Goal: Task Accomplishment & Management: Manage account settings

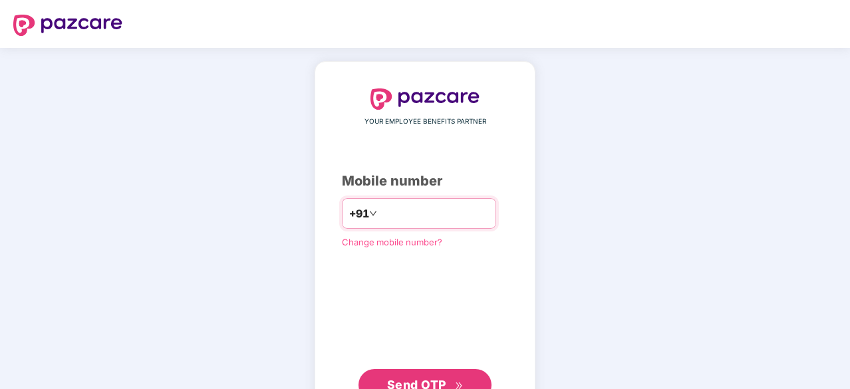
click at [436, 221] on input "number" at bounding box center [434, 213] width 109 height 21
type input "**********"
click at [437, 385] on span "Send OTP" at bounding box center [416, 383] width 59 height 14
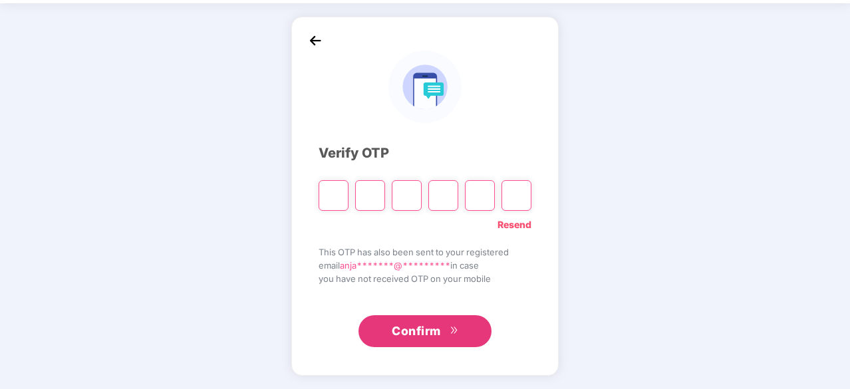
scroll to position [44, 0]
type input "*"
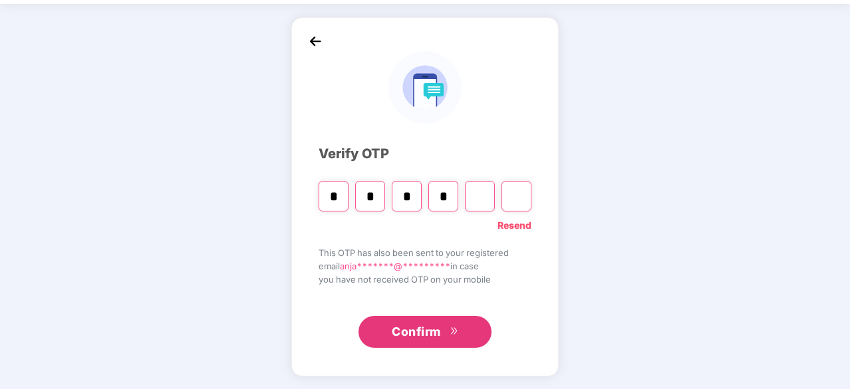
type input "*"
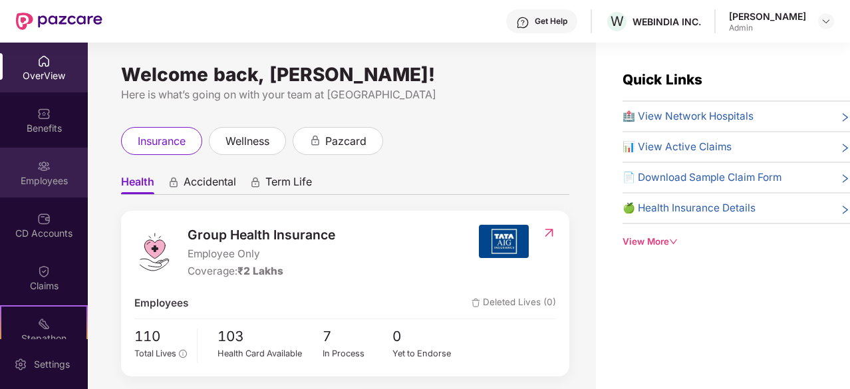
click at [47, 186] on div "Employees" at bounding box center [44, 180] width 88 height 13
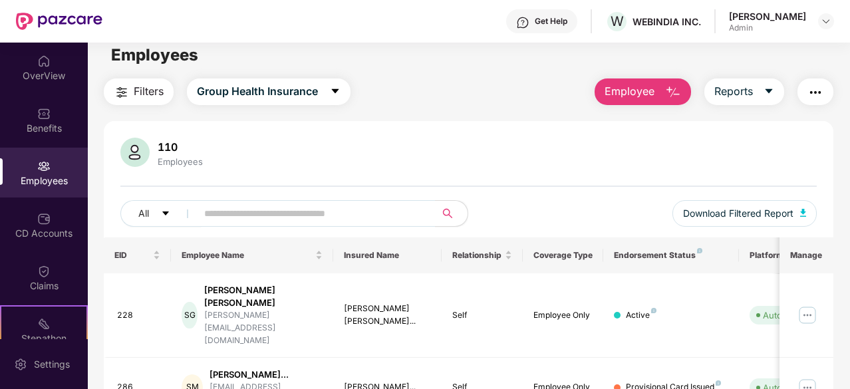
scroll to position [5, 0]
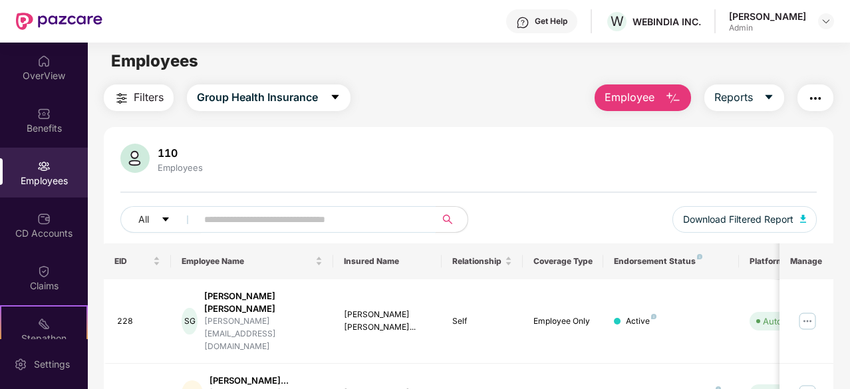
click at [227, 221] on input "text" at bounding box center [310, 219] width 213 height 20
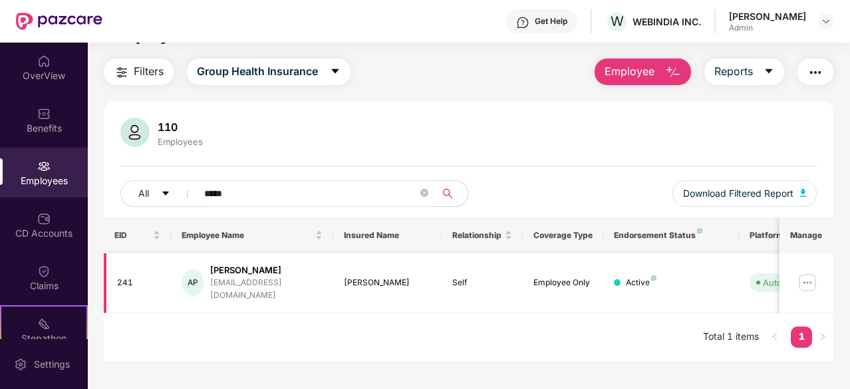
scroll to position [43, 0]
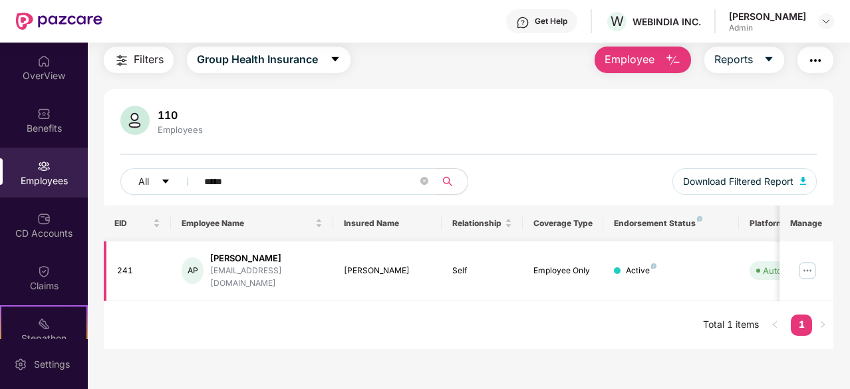
type input "*****"
click at [810, 263] on img at bounding box center [807, 270] width 21 height 21
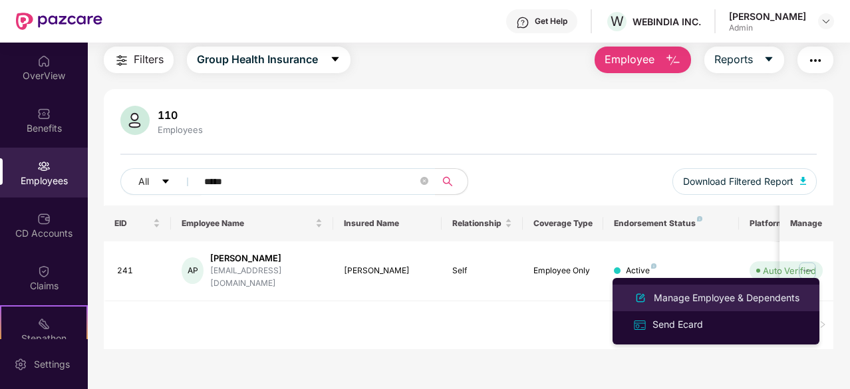
click at [734, 293] on div "Manage Employee & Dependents" at bounding box center [726, 298] width 151 height 15
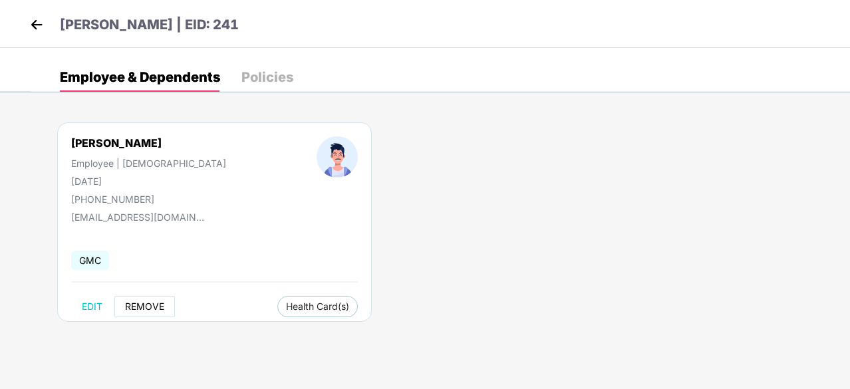
click at [153, 305] on span "REMOVE" at bounding box center [144, 306] width 39 height 11
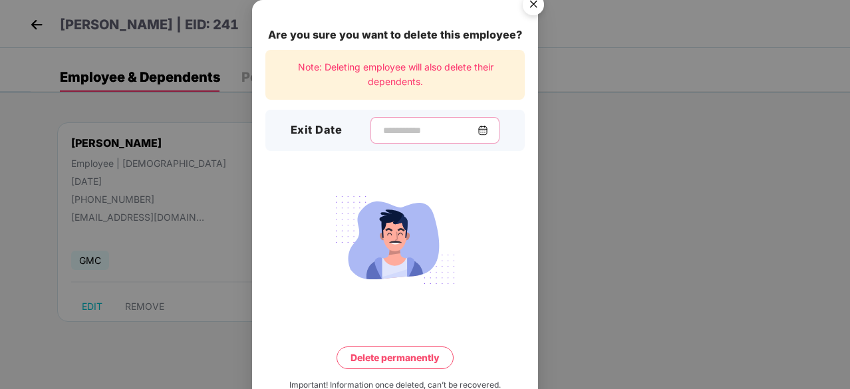
click at [408, 134] on input at bounding box center [430, 131] width 96 height 14
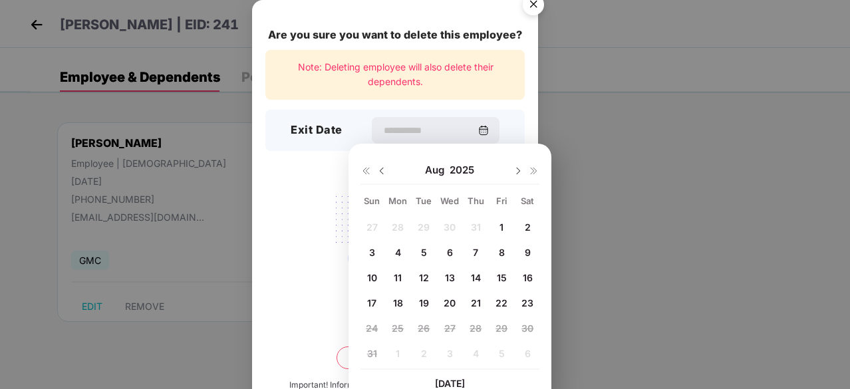
click at [382, 168] on img at bounding box center [381, 171] width 11 height 11
click at [382, 170] on img at bounding box center [381, 171] width 11 height 11
click at [448, 303] on div "1 2 3 4 5 6 7 8 9 10 11 12 13 14 15 16 17 18 19 20 21 22 23 24 25 26 27 28 29 3…" at bounding box center [449, 293] width 179 height 152
click at [513, 171] on img at bounding box center [518, 171] width 11 height 11
click at [498, 304] on span "25" at bounding box center [501, 302] width 12 height 11
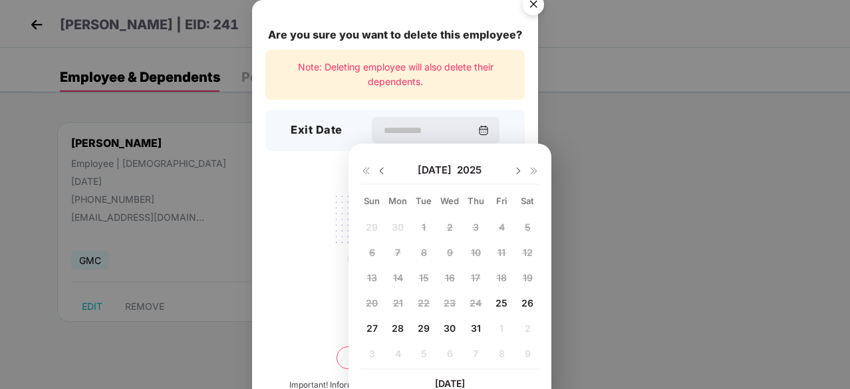
type input "**********"
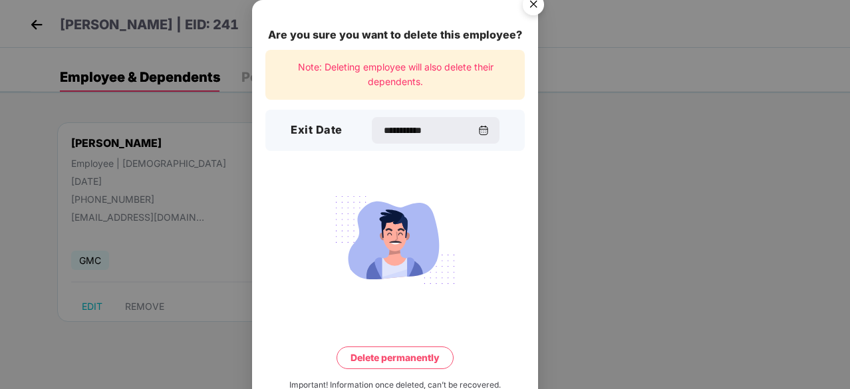
scroll to position [35, 0]
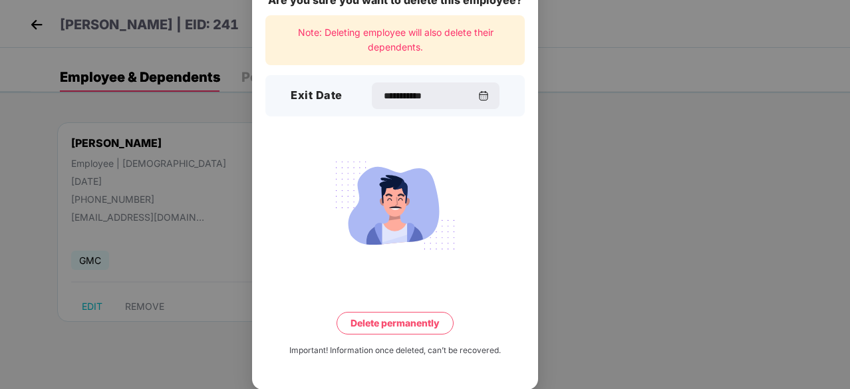
click at [424, 319] on button "Delete permanently" at bounding box center [395, 323] width 117 height 23
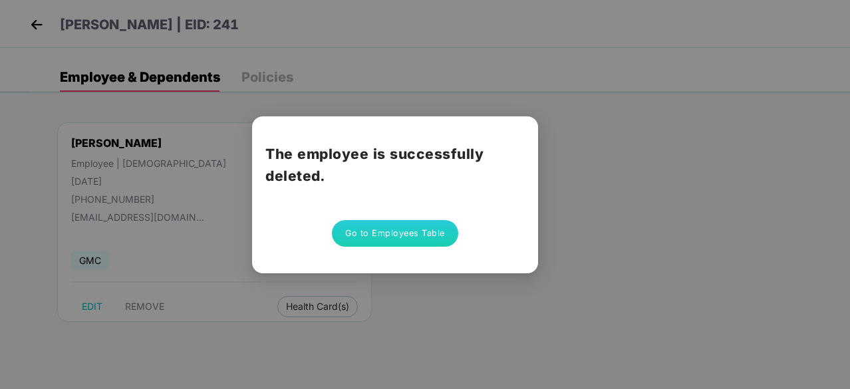
click at [399, 231] on button "Go to Employees Table" at bounding box center [395, 233] width 126 height 27
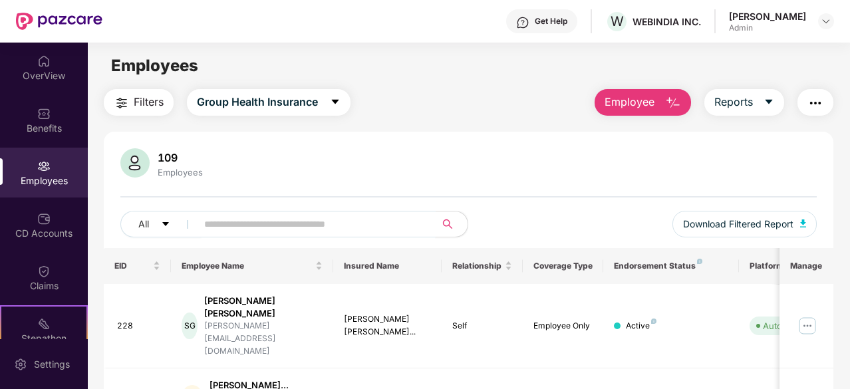
click at [347, 219] on input "text" at bounding box center [310, 224] width 213 height 20
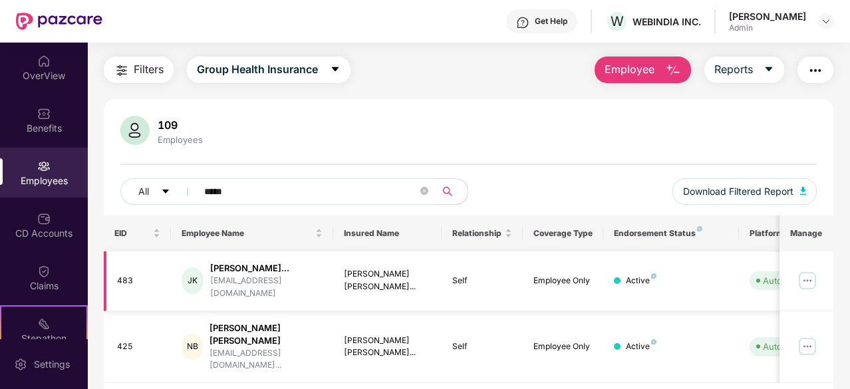
scroll to position [50, 0]
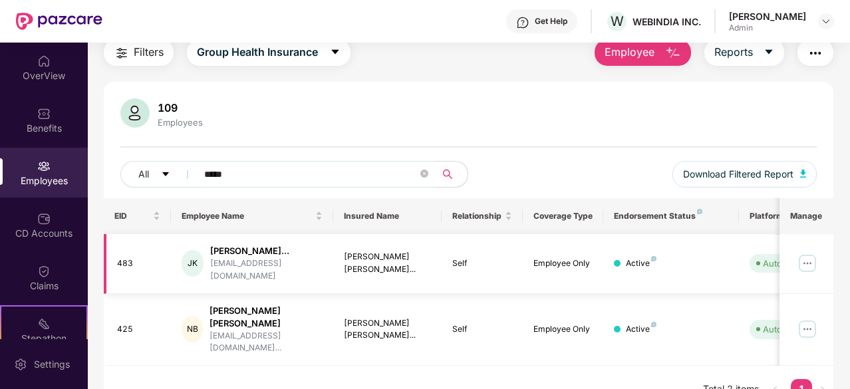
type input "*****"
click at [810, 262] on img at bounding box center [807, 263] width 21 height 21
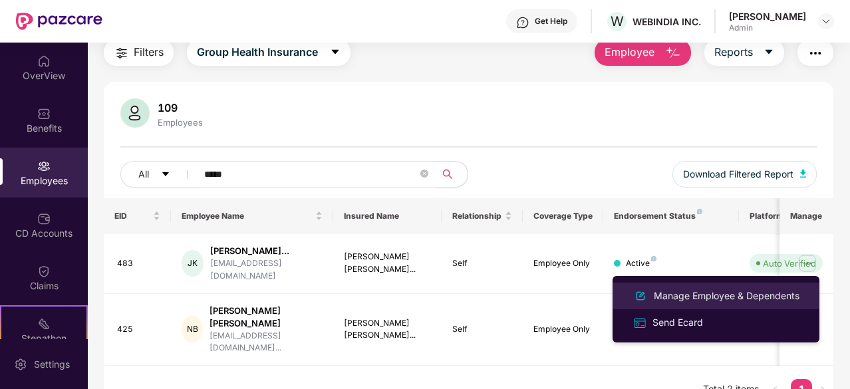
click at [714, 297] on div "Manage Employee & Dependents" at bounding box center [726, 296] width 151 height 15
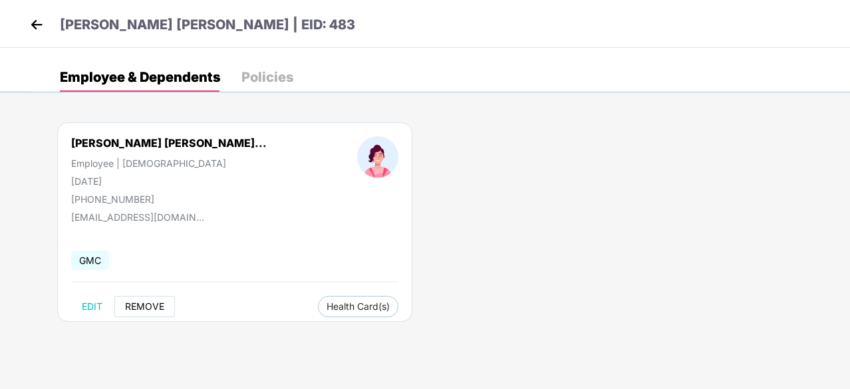
click at [133, 303] on span "REMOVE" at bounding box center [144, 306] width 39 height 11
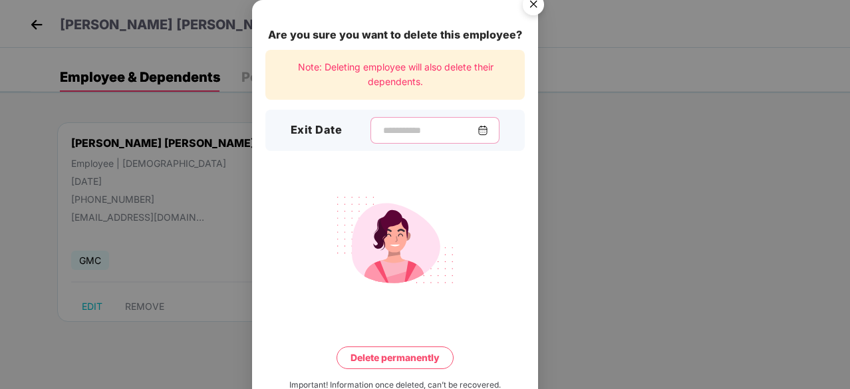
click at [424, 128] on input at bounding box center [430, 131] width 96 height 14
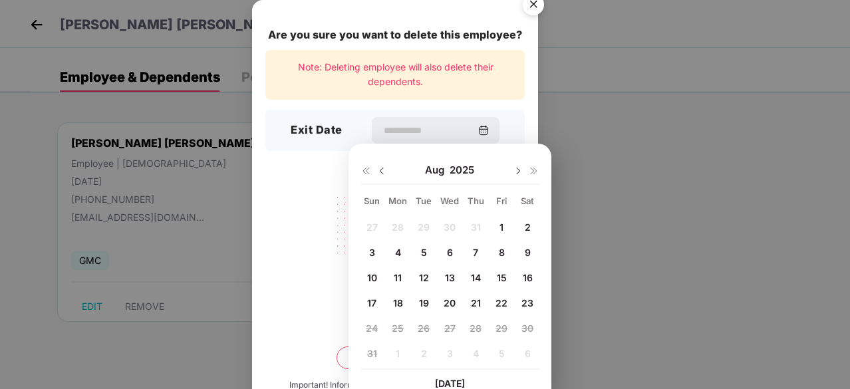
click at [382, 171] on img at bounding box center [381, 171] width 11 height 11
click at [495, 299] on span "25" at bounding box center [501, 302] width 12 height 11
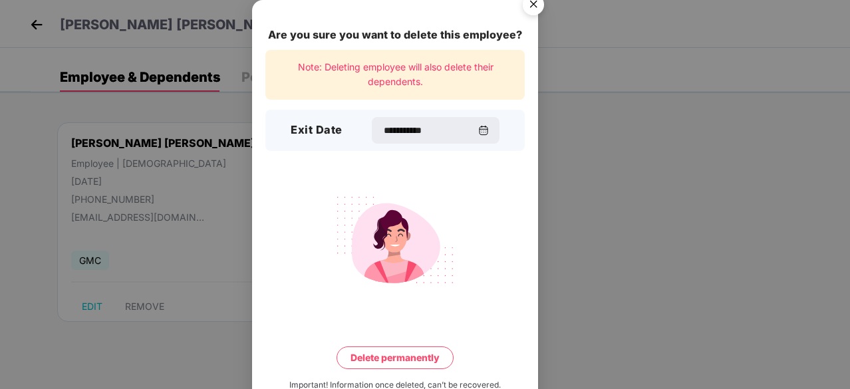
type input "**********"
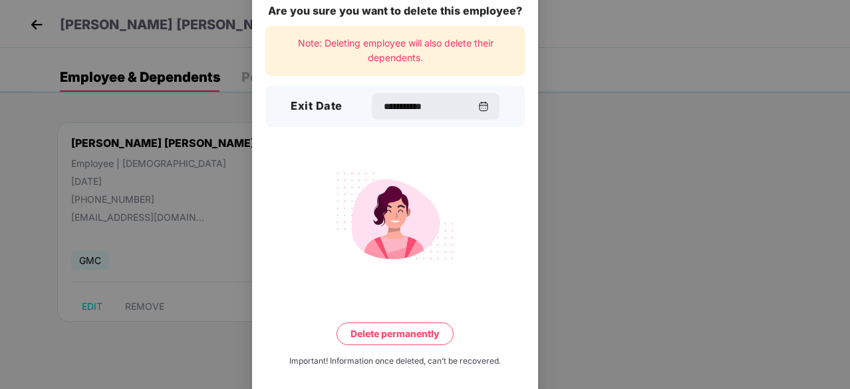
scroll to position [35, 0]
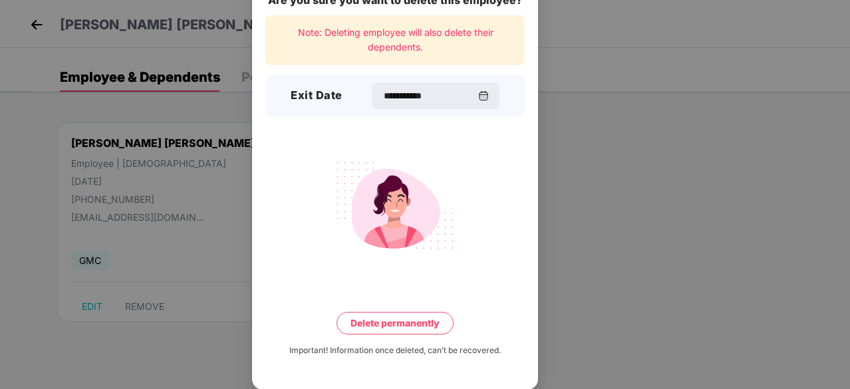
click at [442, 324] on button "Delete permanently" at bounding box center [395, 323] width 117 height 23
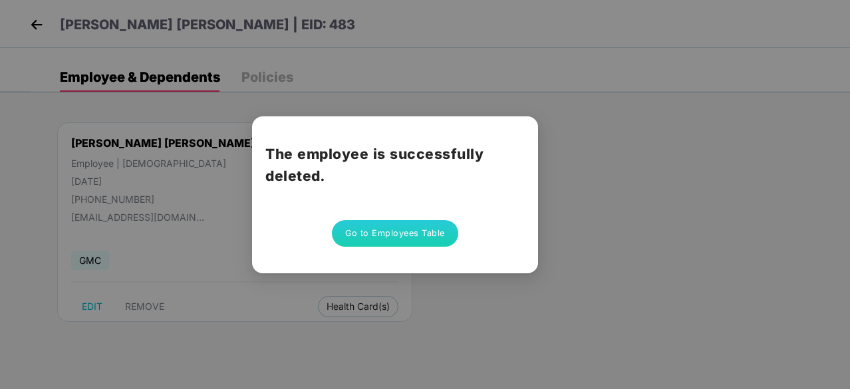
scroll to position [0, 0]
click at [352, 223] on button "Go to Employees Table" at bounding box center [395, 233] width 126 height 27
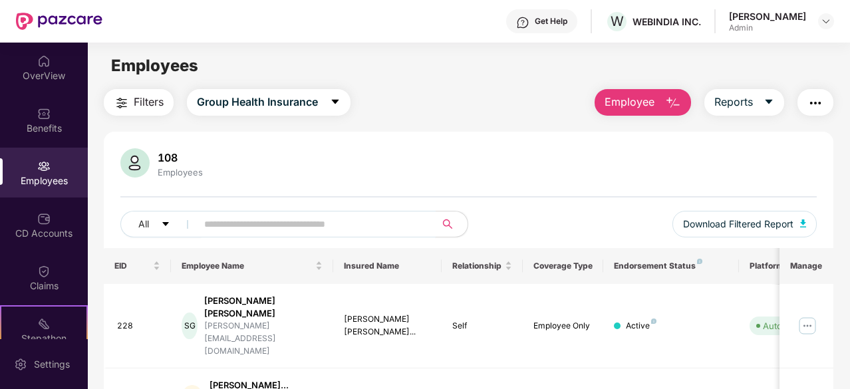
click at [388, 227] on input "text" at bounding box center [310, 224] width 213 height 20
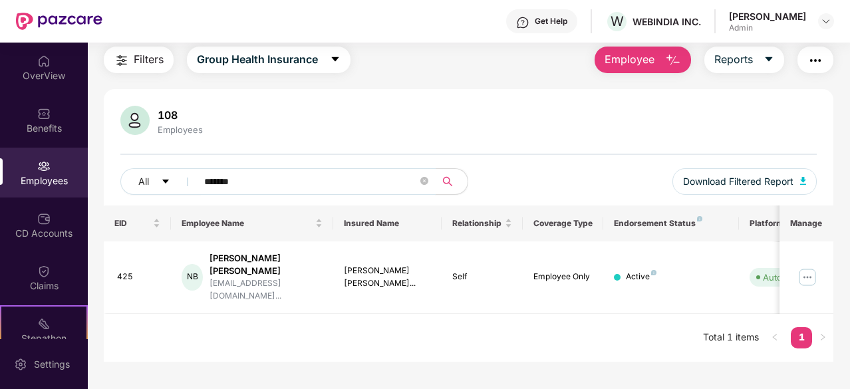
scroll to position [43, 0]
type input "*******"
click at [810, 267] on img at bounding box center [807, 277] width 21 height 21
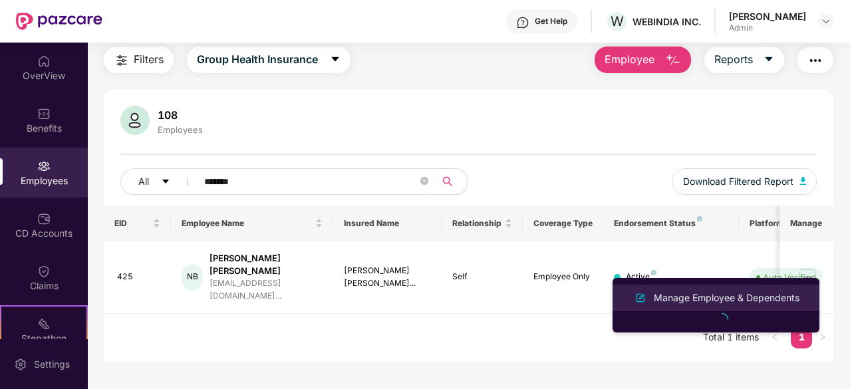
click at [728, 299] on div "Manage Employee & Dependents" at bounding box center [726, 298] width 151 height 15
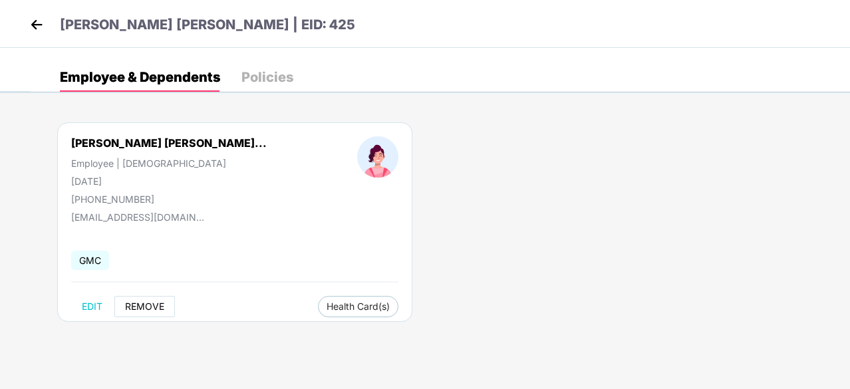
click at [150, 302] on span "REMOVE" at bounding box center [144, 306] width 39 height 11
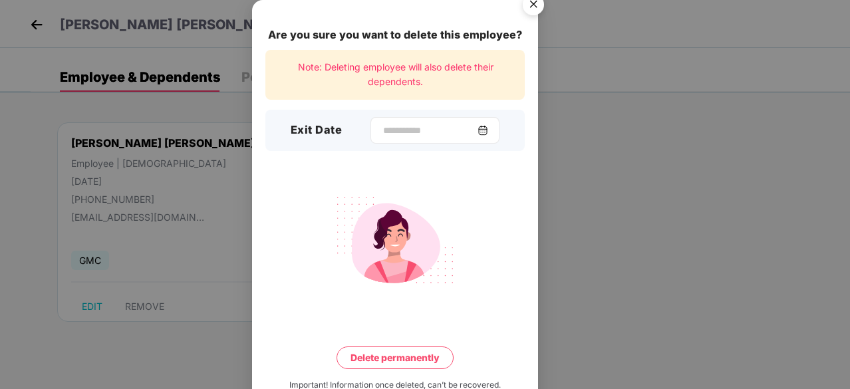
click at [488, 129] on img at bounding box center [483, 130] width 11 height 11
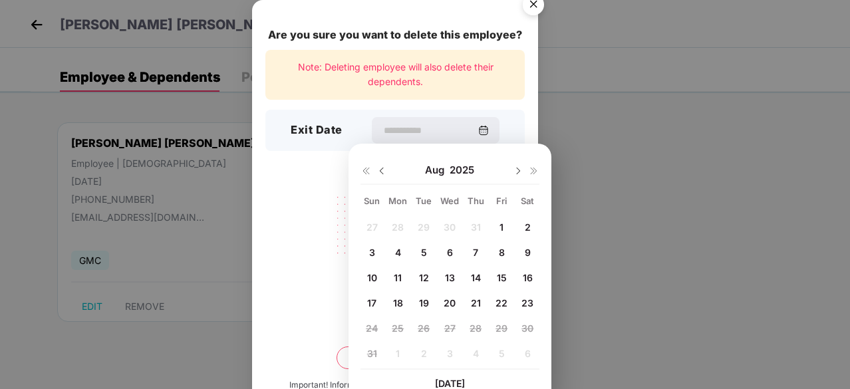
click at [380, 172] on img at bounding box center [381, 171] width 11 height 11
click at [510, 301] on div "25" at bounding box center [501, 303] width 20 height 20
type input "**********"
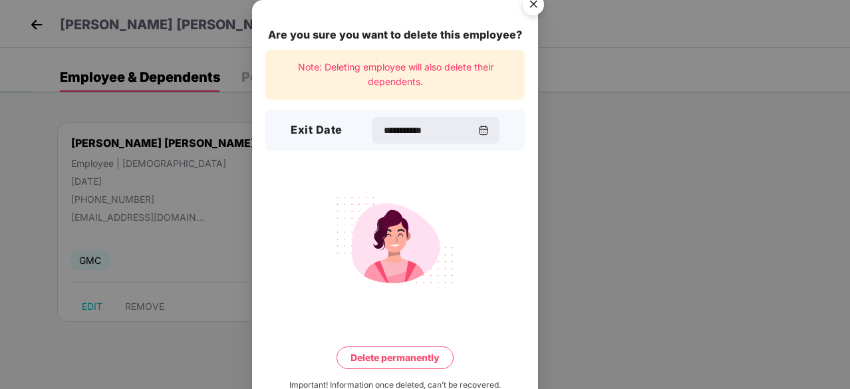
click at [419, 362] on button "Delete permanently" at bounding box center [395, 357] width 117 height 23
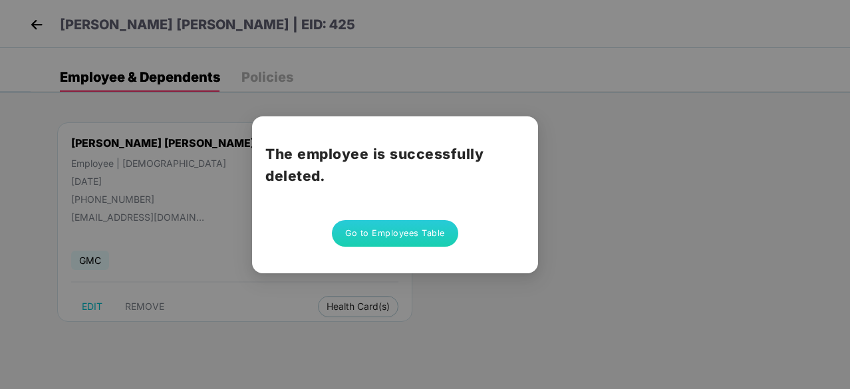
click at [391, 233] on button "Go to Employees Table" at bounding box center [395, 233] width 126 height 27
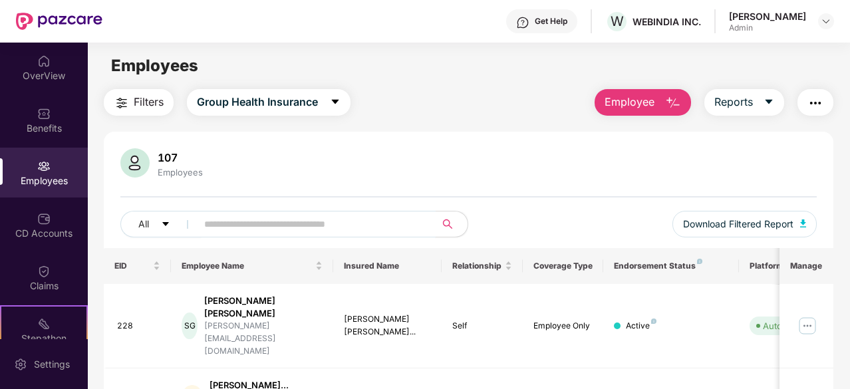
click at [419, 227] on span at bounding box center [311, 224] width 247 height 27
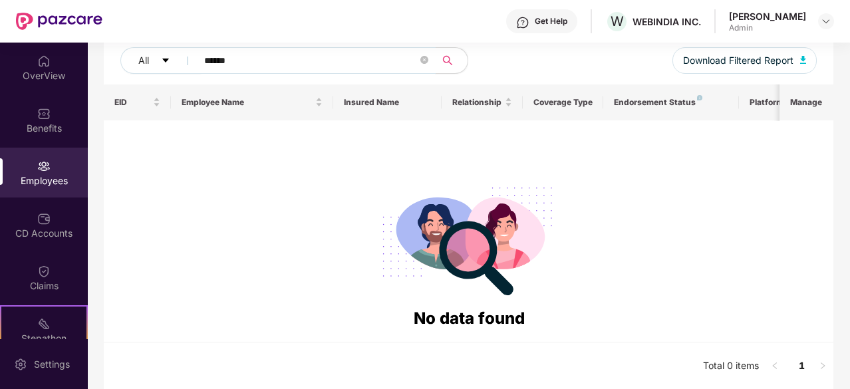
scroll to position [97, 0]
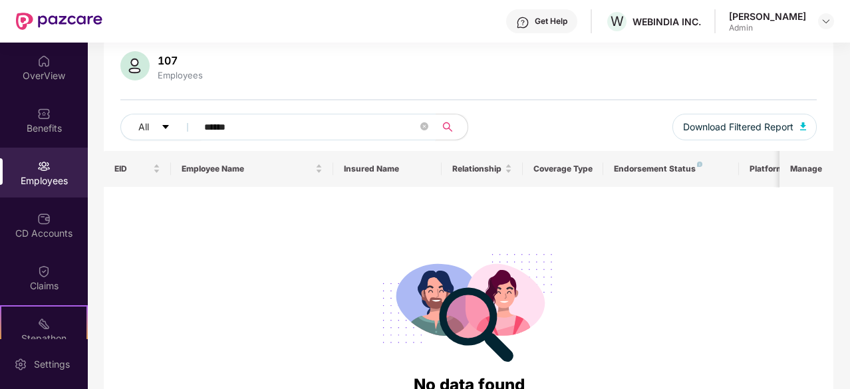
click at [394, 132] on input "******" at bounding box center [310, 127] width 213 height 20
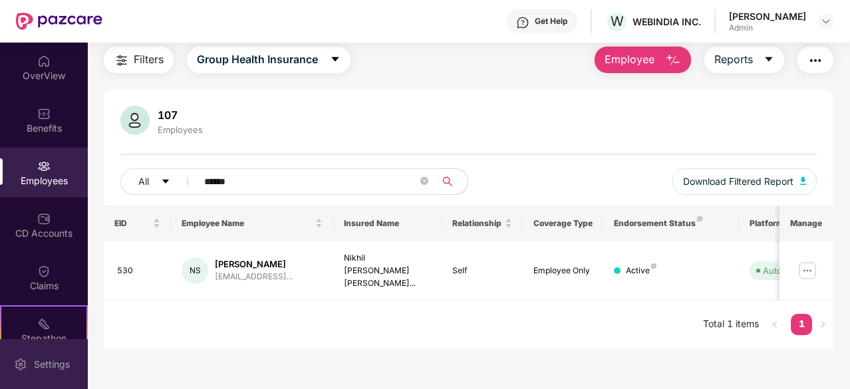
scroll to position [43, 0]
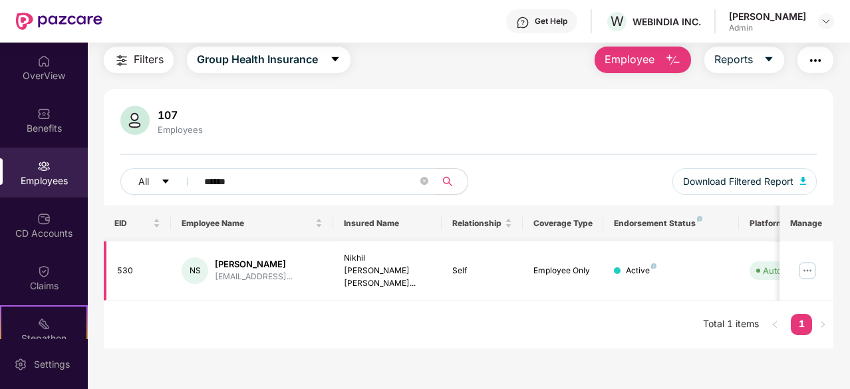
type input "******"
click at [813, 260] on img at bounding box center [807, 270] width 21 height 21
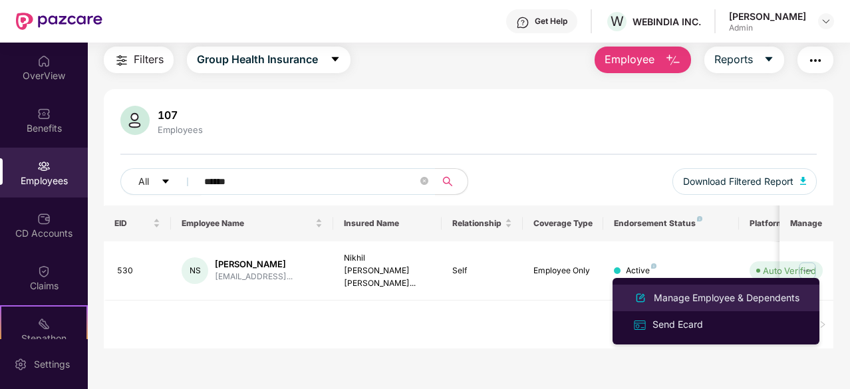
click at [681, 305] on div "Manage Employee & Dependents" at bounding box center [726, 298] width 151 height 15
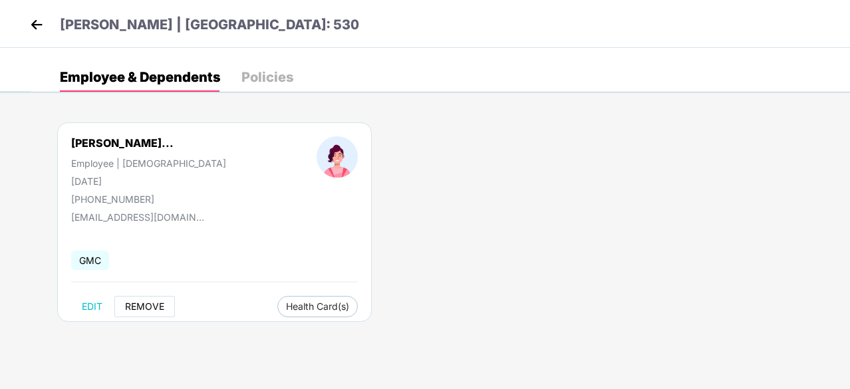
click at [156, 303] on span "REMOVE" at bounding box center [144, 306] width 39 height 11
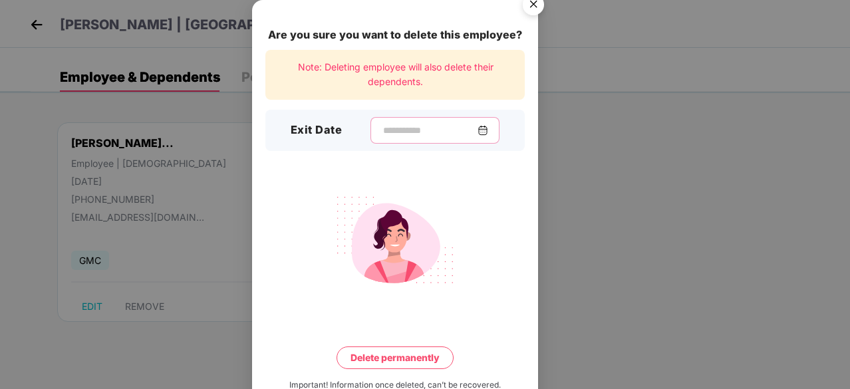
click at [444, 132] on input at bounding box center [430, 131] width 96 height 14
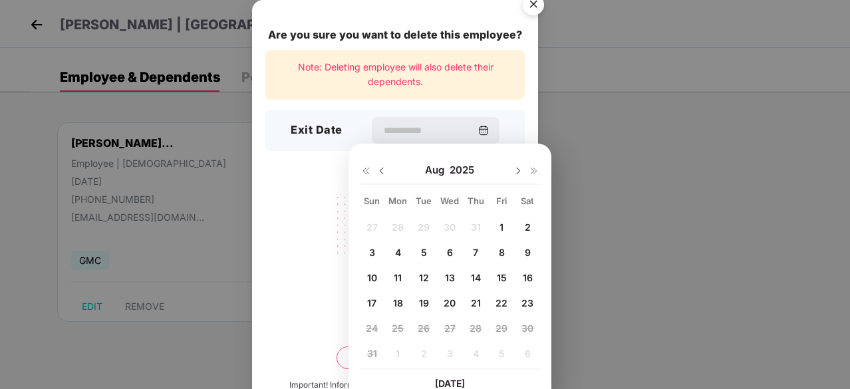
click at [382, 169] on img at bounding box center [381, 171] width 11 height 11
click at [495, 299] on div "25" at bounding box center [501, 303] width 20 height 20
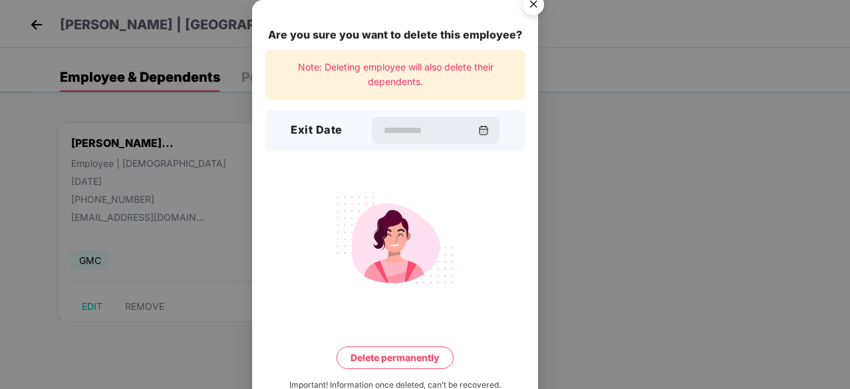
type input "**********"
click at [404, 350] on button "Delete permanently" at bounding box center [395, 357] width 117 height 23
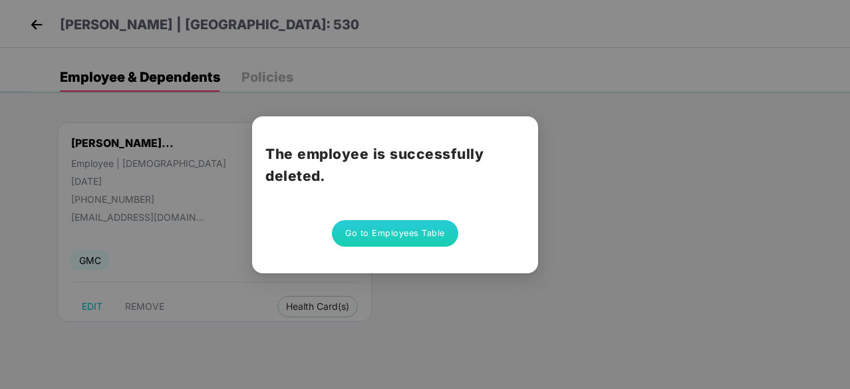
click at [356, 231] on button "Go to Employees Table" at bounding box center [395, 233] width 126 height 27
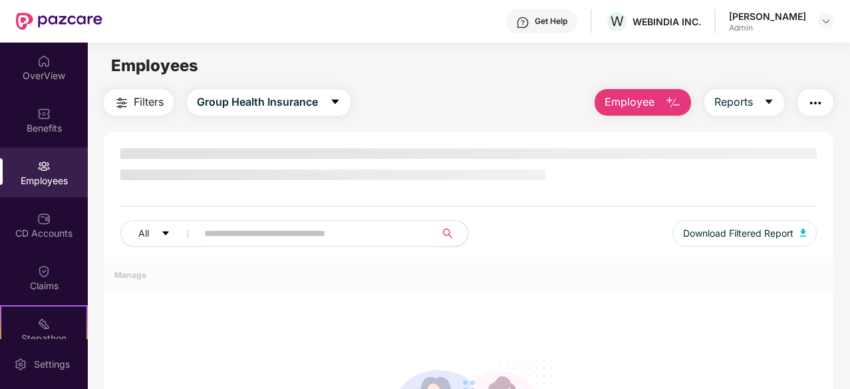
click at [287, 234] on input "text" at bounding box center [310, 233] width 213 height 20
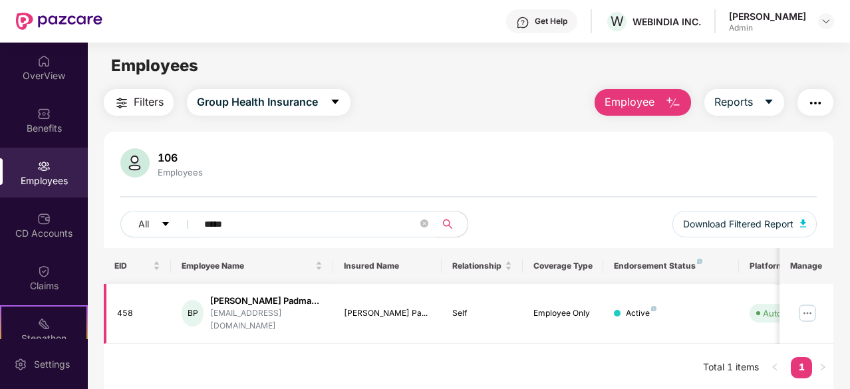
type input "*****"
click at [805, 310] on img at bounding box center [807, 313] width 21 height 21
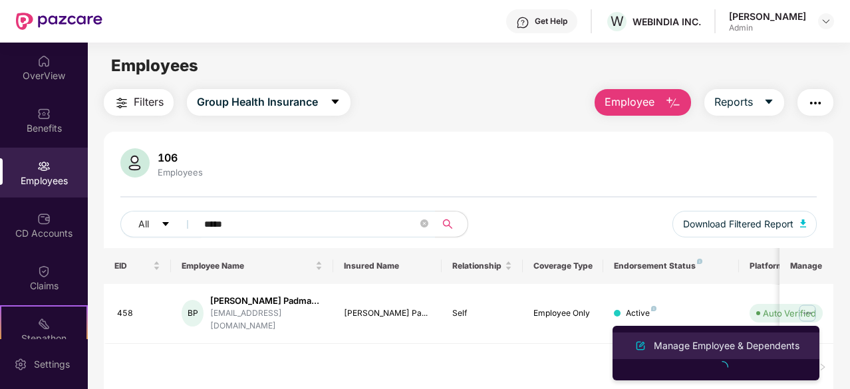
click at [720, 341] on div "Manage Employee & Dependents" at bounding box center [726, 346] width 151 height 15
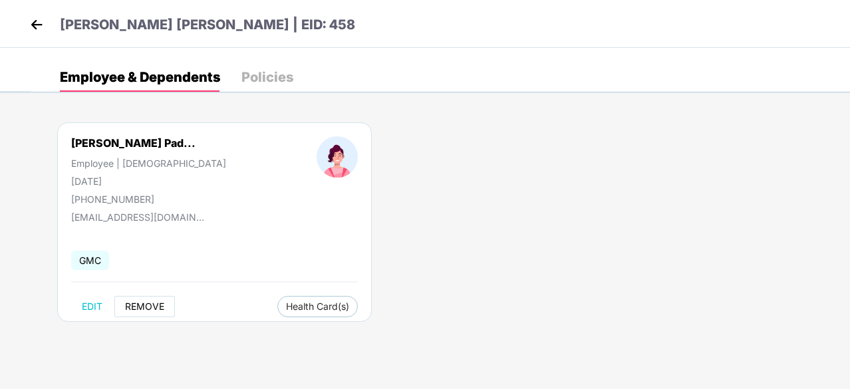
click at [166, 309] on button "REMOVE" at bounding box center [144, 306] width 61 height 21
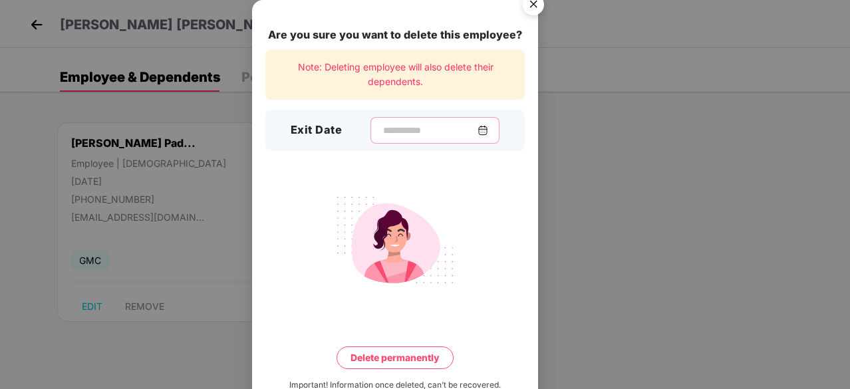
click at [415, 135] on input at bounding box center [430, 131] width 96 height 14
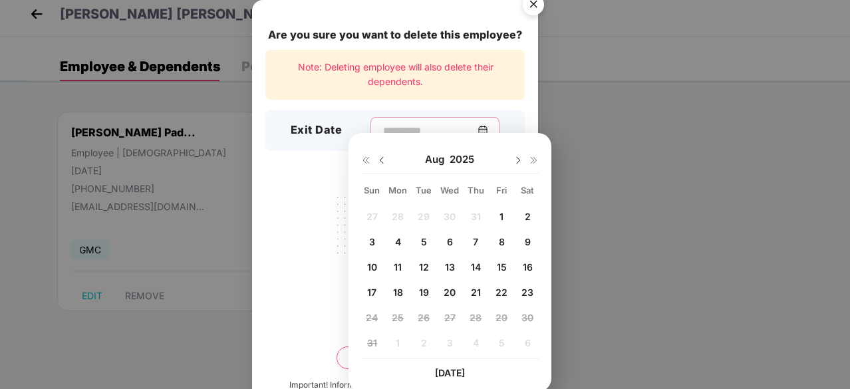
scroll to position [12, 0]
click at [382, 158] on img at bounding box center [381, 159] width 11 height 11
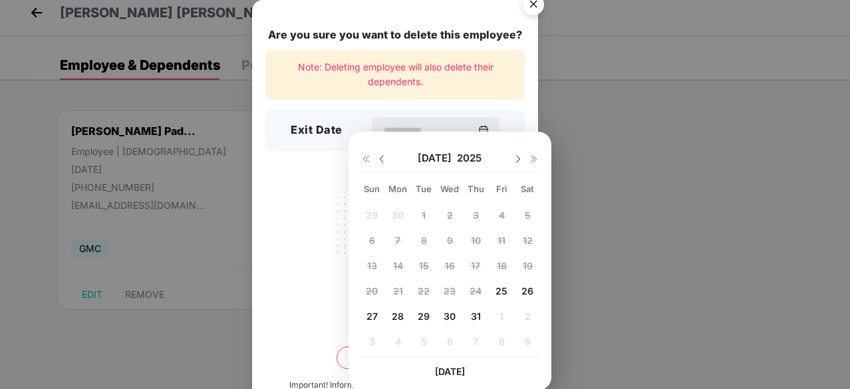
click at [499, 288] on span "25" at bounding box center [501, 290] width 12 height 11
type input "**********"
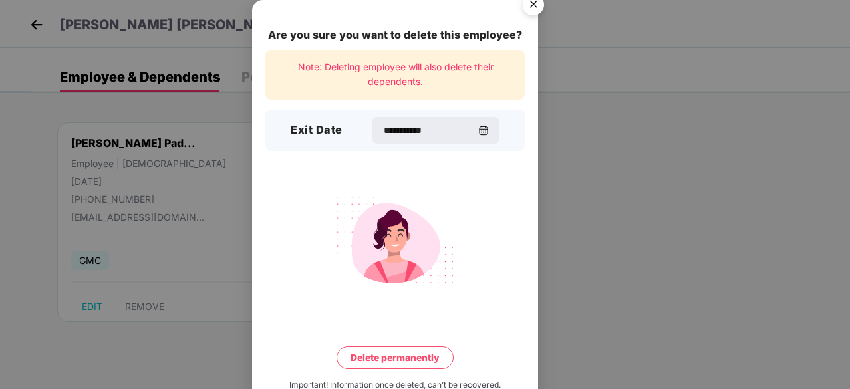
click at [392, 362] on button "Delete permanently" at bounding box center [395, 357] width 117 height 23
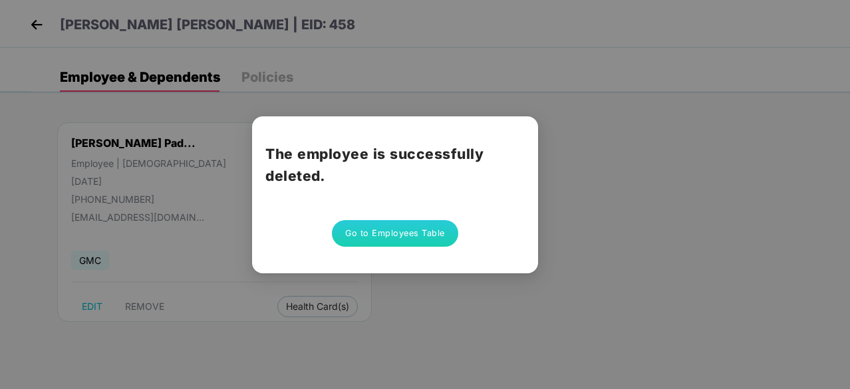
click at [404, 236] on button "Go to Employees Table" at bounding box center [395, 233] width 126 height 27
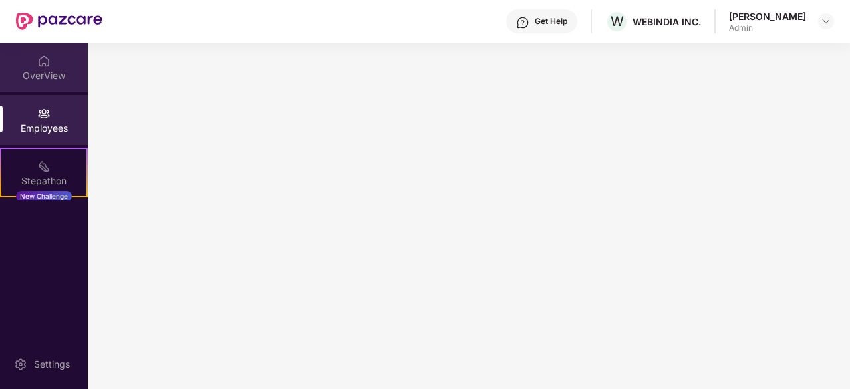
click at [56, 81] on div "OverView" at bounding box center [44, 75] width 88 height 13
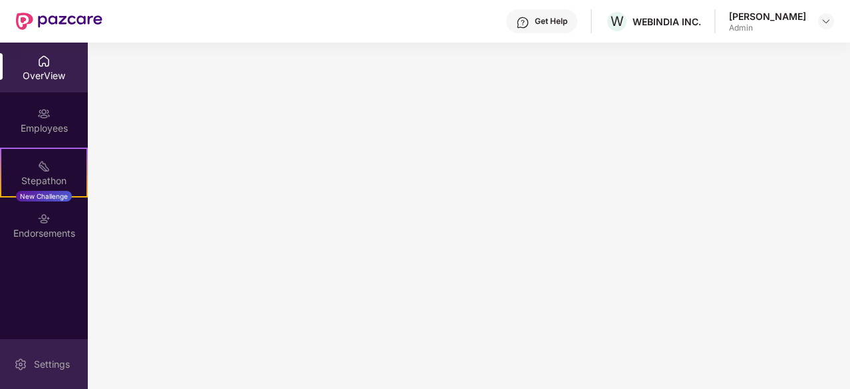
click at [74, 363] on div "Settings" at bounding box center [44, 364] width 88 height 50
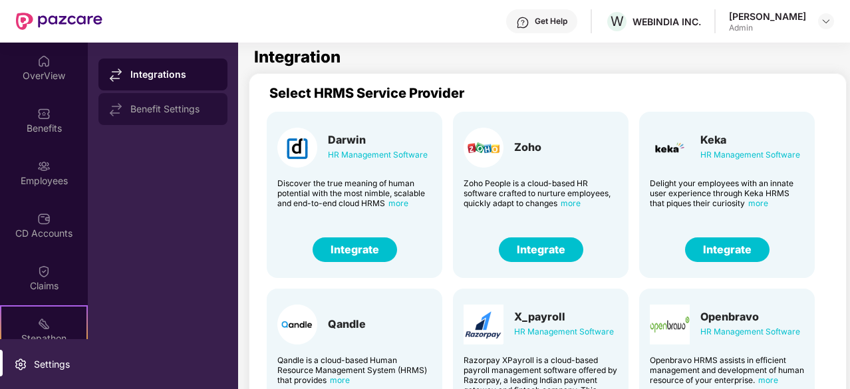
click at [174, 118] on div "Benefit Settings" at bounding box center [162, 109] width 129 height 32
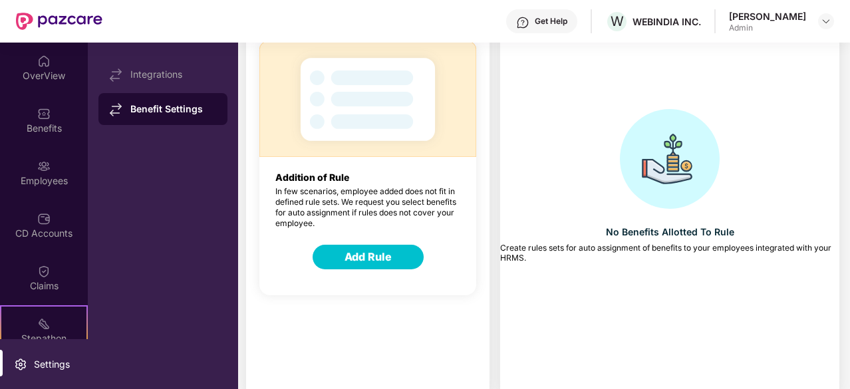
scroll to position [109, 0]
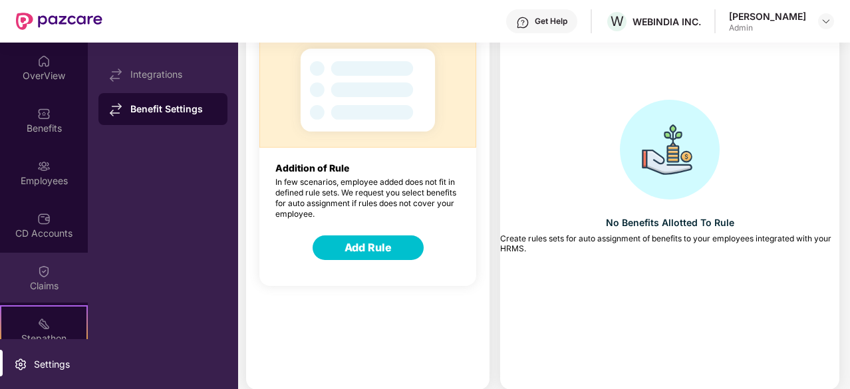
click at [60, 272] on div "Claims" at bounding box center [44, 278] width 88 height 50
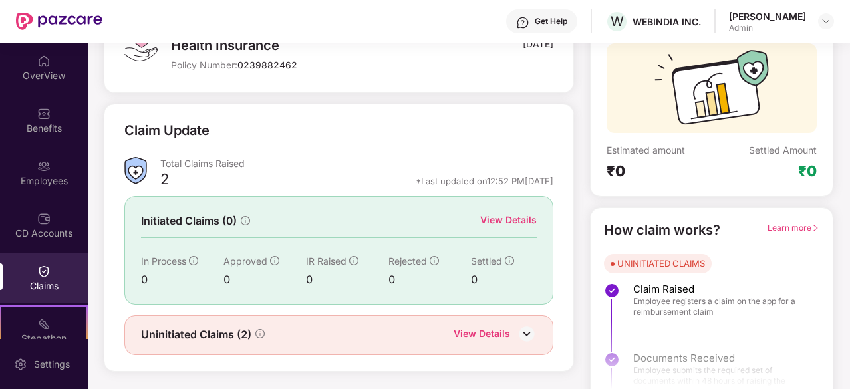
scroll to position [130, 0]
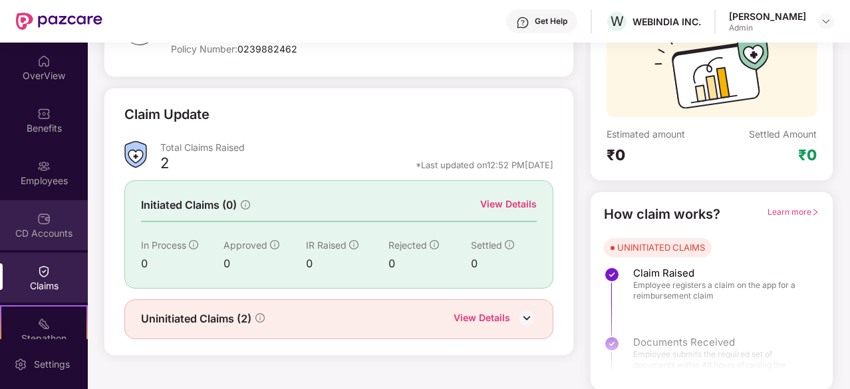
click at [35, 225] on div "CD Accounts" at bounding box center [44, 225] width 88 height 50
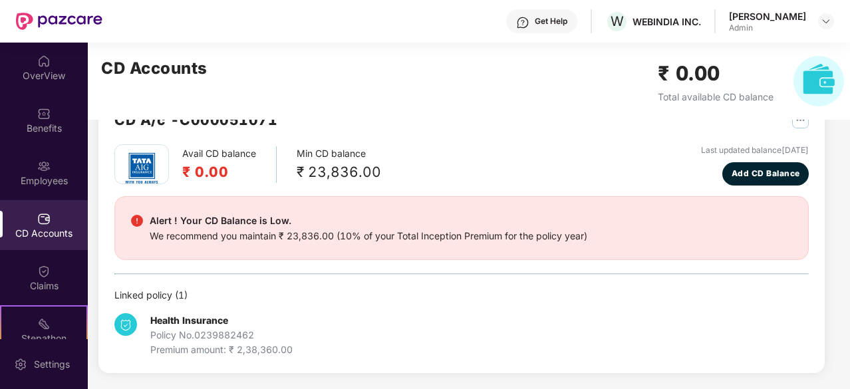
scroll to position [41, 0]
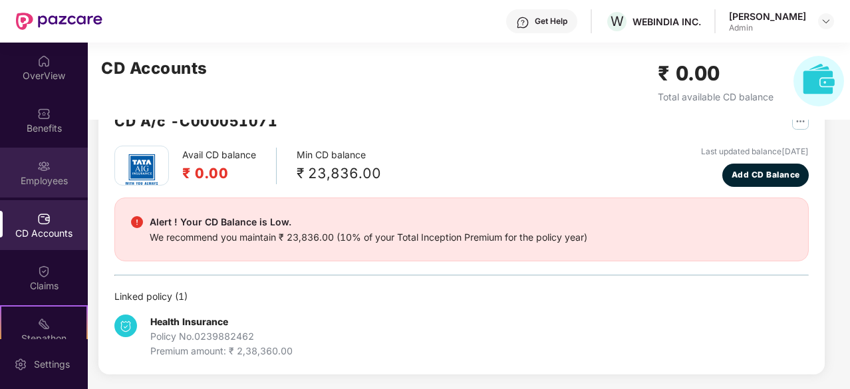
click at [54, 180] on div "Employees" at bounding box center [44, 180] width 88 height 13
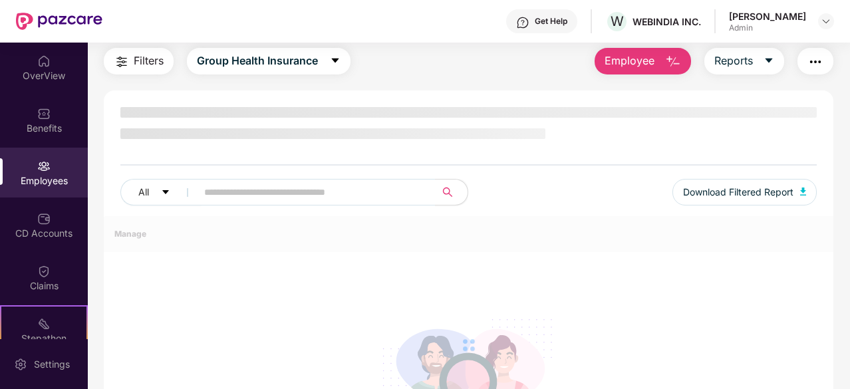
scroll to position [130, 0]
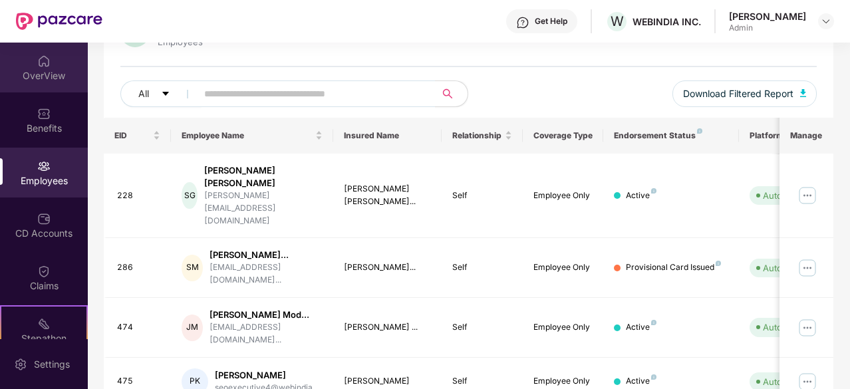
click at [60, 78] on div "OverView" at bounding box center [44, 75] width 88 height 13
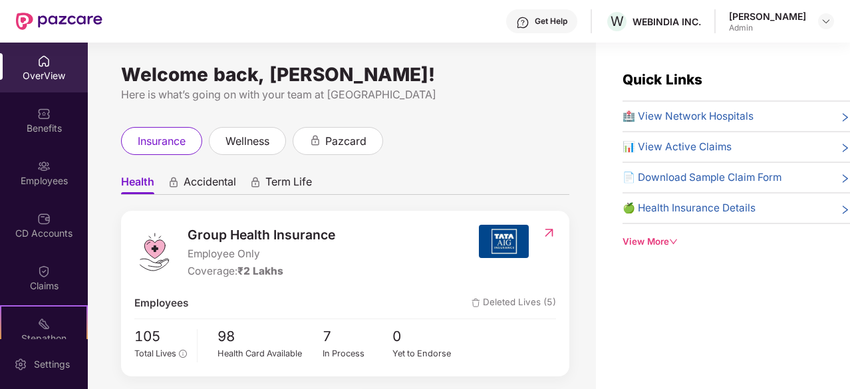
click at [646, 235] on div "View More" at bounding box center [735, 242] width 227 height 14
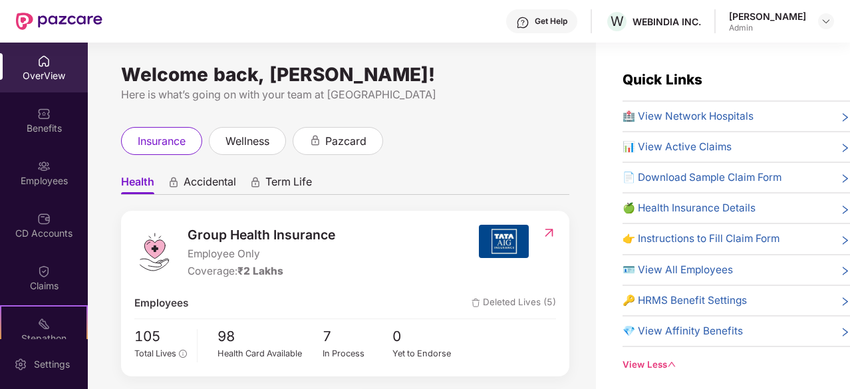
click at [725, 147] on span "📊 View Active Claims" at bounding box center [676, 147] width 109 height 16
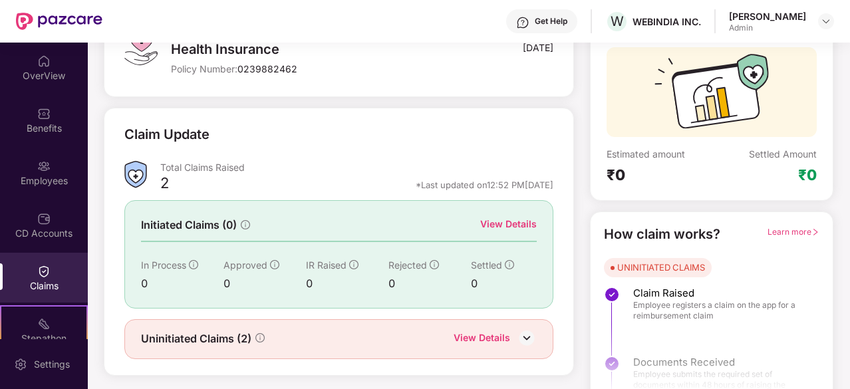
scroll to position [130, 0]
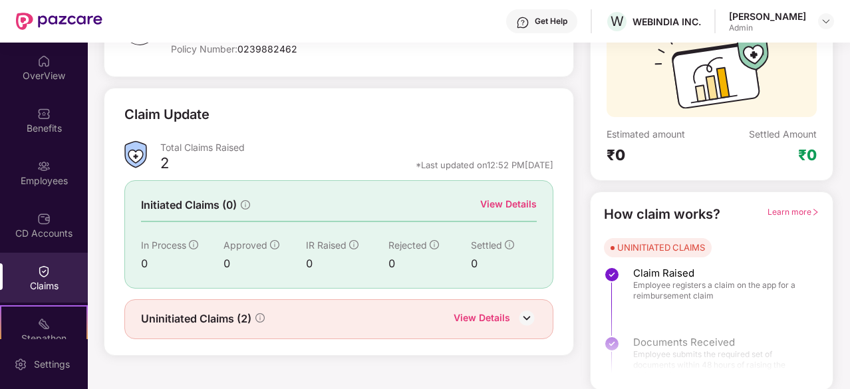
click at [527, 313] on img at bounding box center [527, 318] width 20 height 20
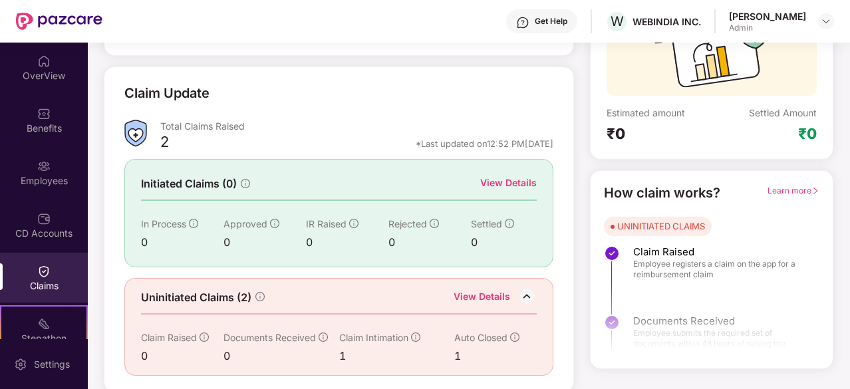
click at [526, 296] on img at bounding box center [527, 297] width 20 height 20
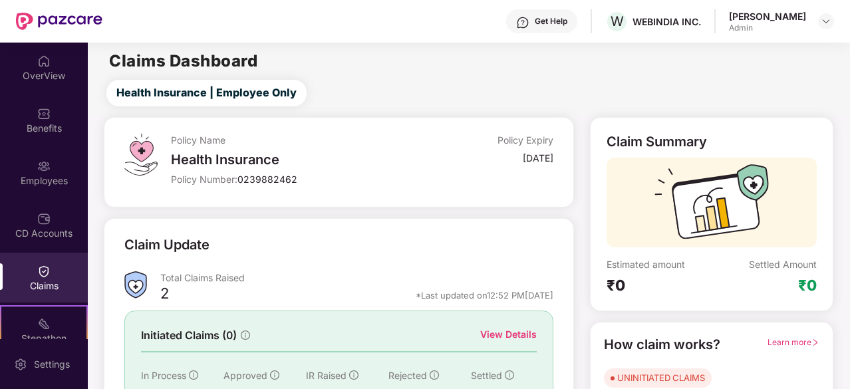
scroll to position [0, 0]
click at [51, 74] on div "OverView" at bounding box center [44, 75] width 88 height 13
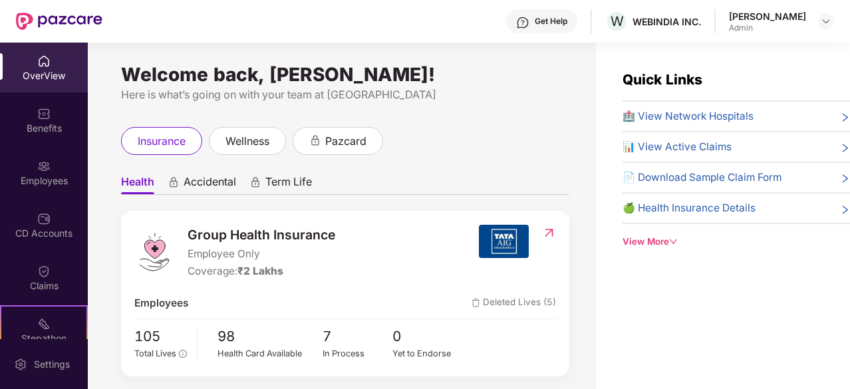
click at [669, 237] on div "View More" at bounding box center [735, 242] width 227 height 14
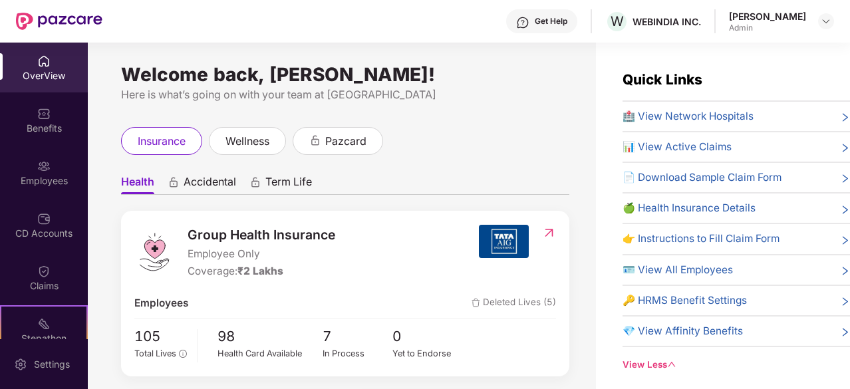
scroll to position [67, 0]
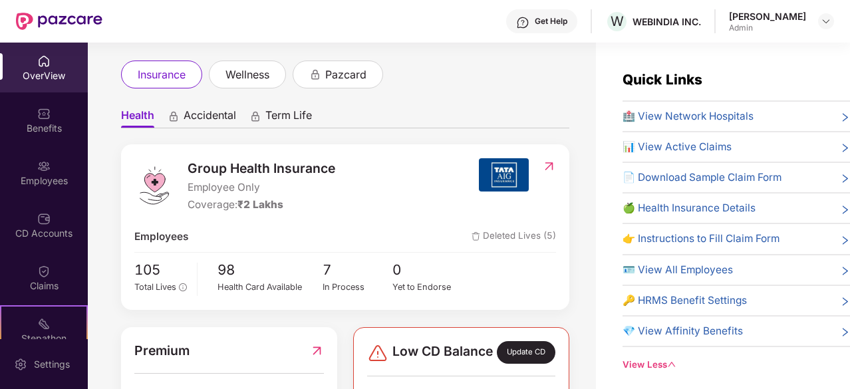
click at [696, 265] on span "🪪 View All Employees" at bounding box center [677, 270] width 110 height 16
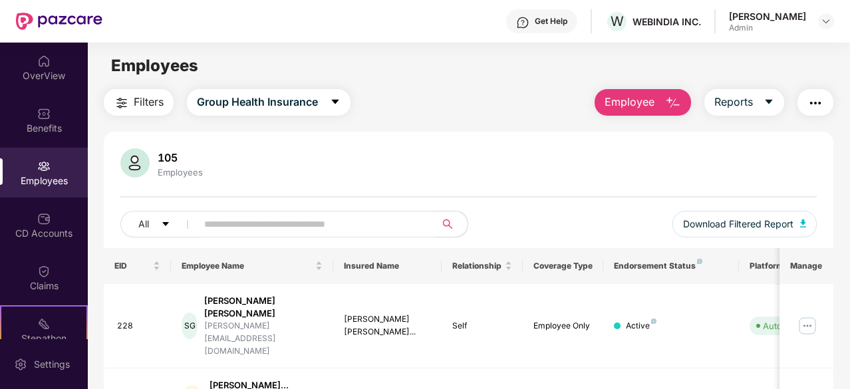
click at [815, 103] on img "button" at bounding box center [815, 103] width 16 height 16
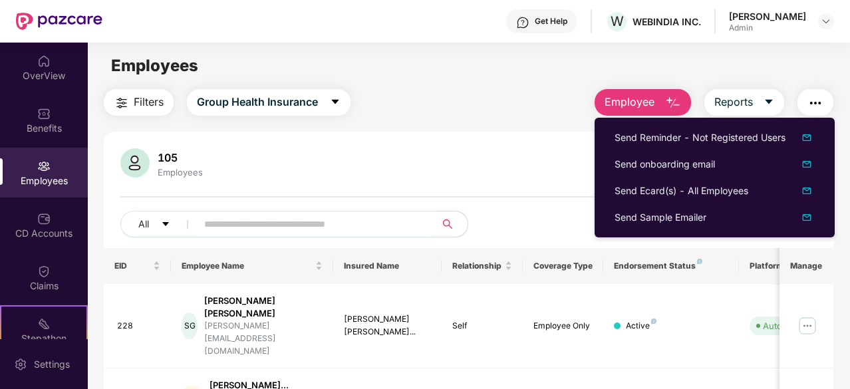
click at [793, 67] on div "Employees" at bounding box center [468, 65] width 761 height 25
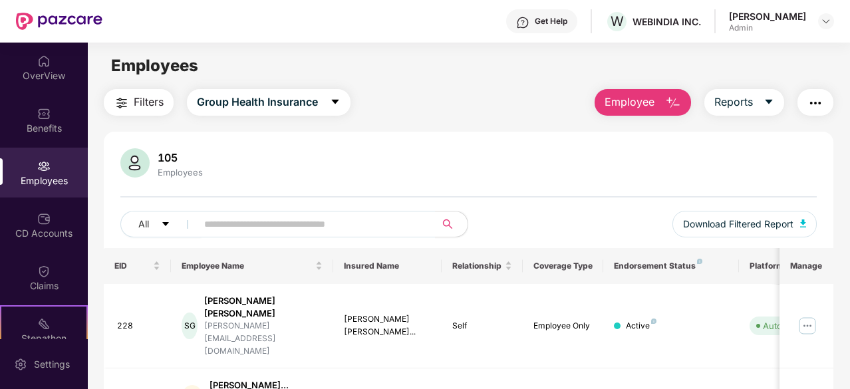
click at [763, 108] on button "Reports" at bounding box center [744, 102] width 80 height 27
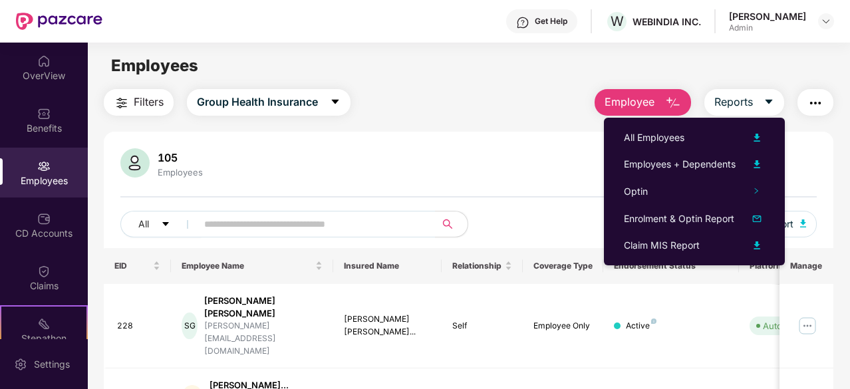
click at [652, 106] on span "Employee" at bounding box center [630, 102] width 50 height 17
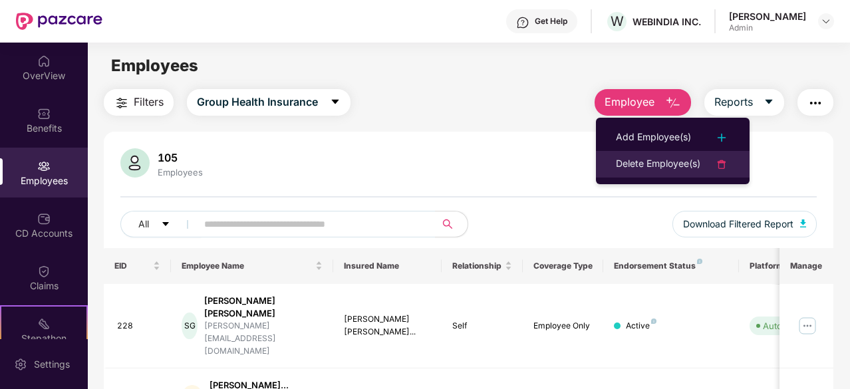
click at [648, 162] on div "Delete Employee(s)" at bounding box center [658, 164] width 84 height 16
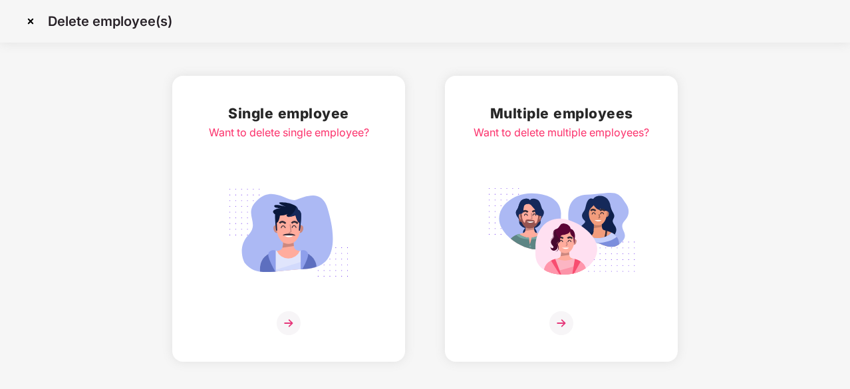
click at [626, 231] on img at bounding box center [561, 233] width 149 height 104
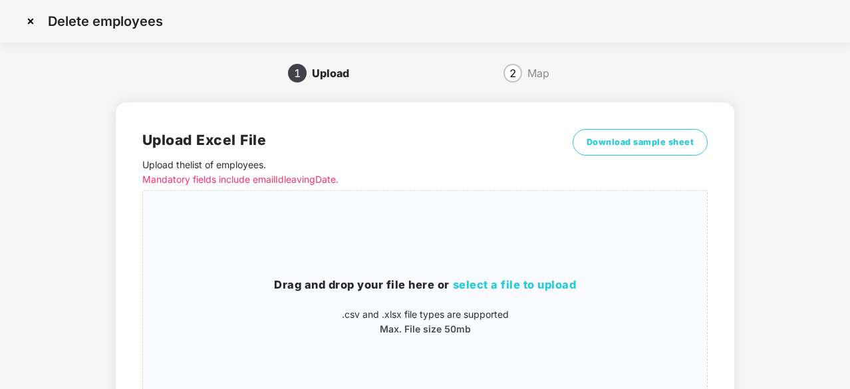
click at [27, 21] on img at bounding box center [30, 21] width 21 height 21
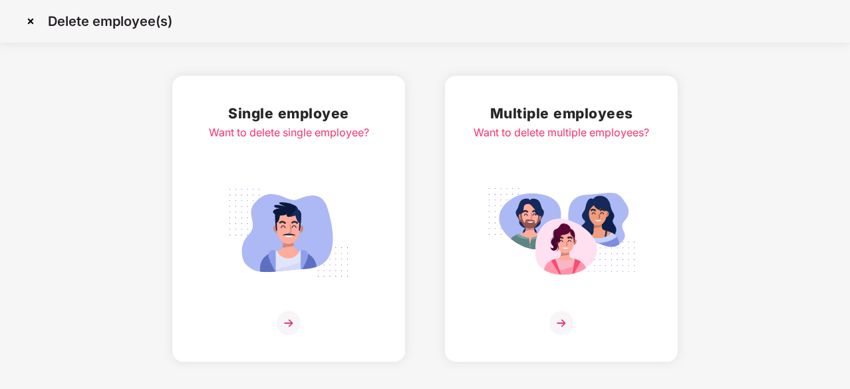
click at [29, 23] on img at bounding box center [30, 21] width 21 height 21
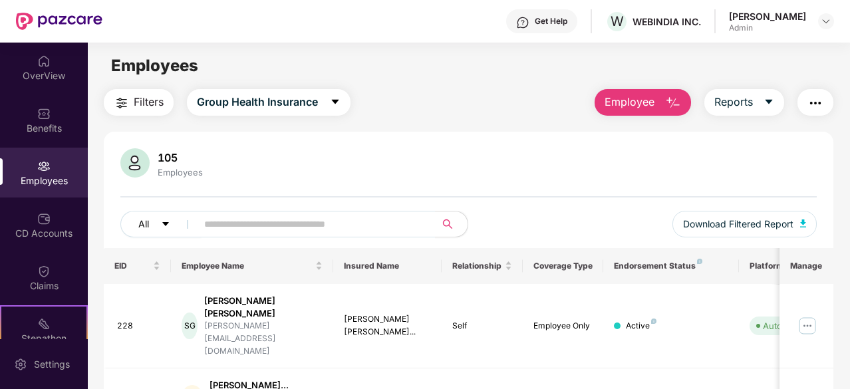
click at [170, 224] on icon "caret-down" at bounding box center [165, 223] width 9 height 9
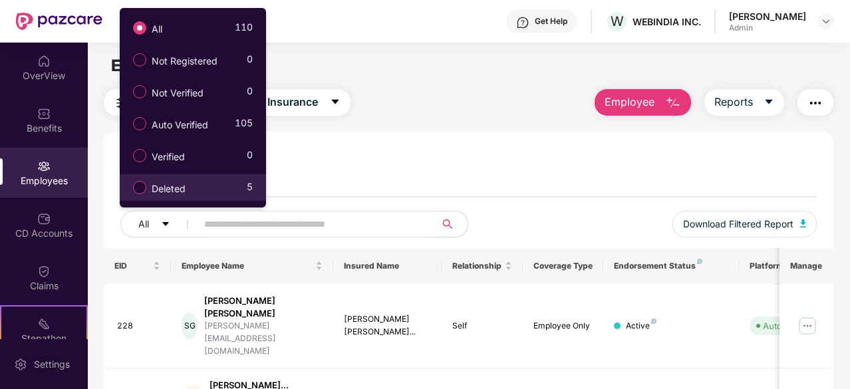
click at [180, 198] on label "Deleted" at bounding box center [161, 187] width 71 height 23
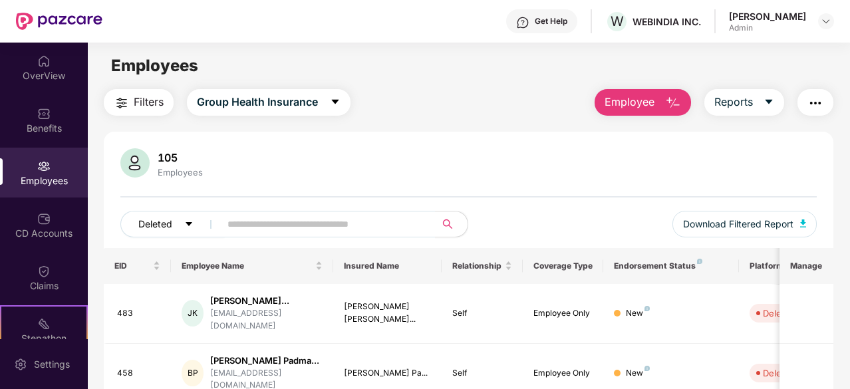
click at [164, 222] on span "Deleted" at bounding box center [155, 224] width 34 height 15
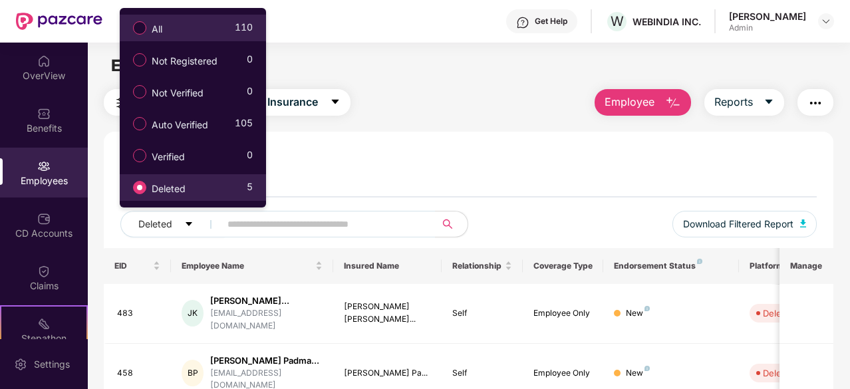
click at [169, 33] on label "All" at bounding box center [150, 28] width 48 height 23
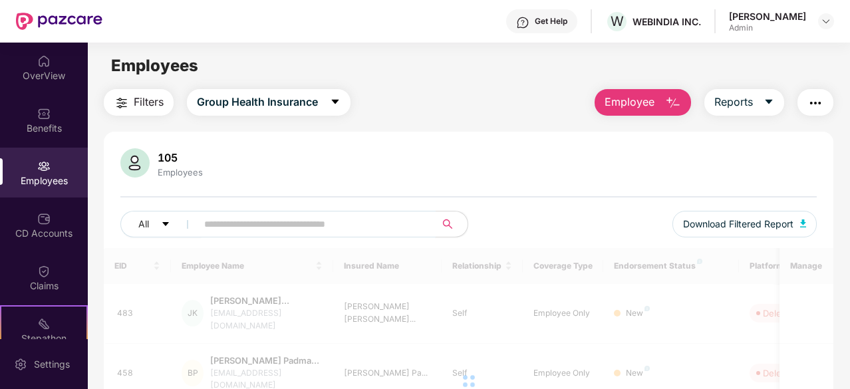
click at [245, 226] on input "text" at bounding box center [310, 224] width 213 height 20
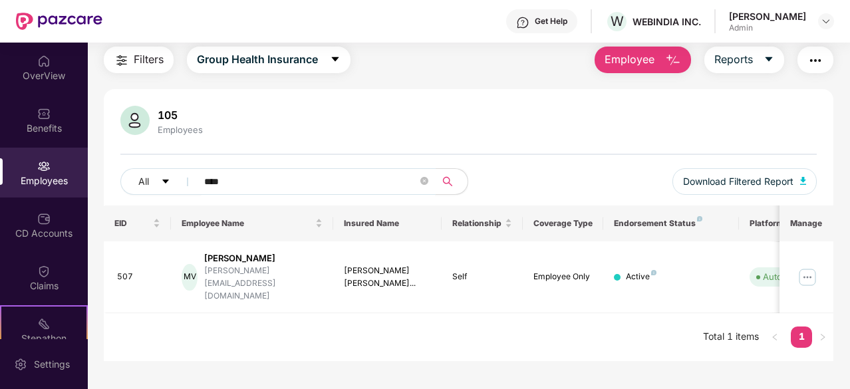
scroll to position [43, 0]
type input "****"
click at [811, 267] on img at bounding box center [807, 277] width 21 height 21
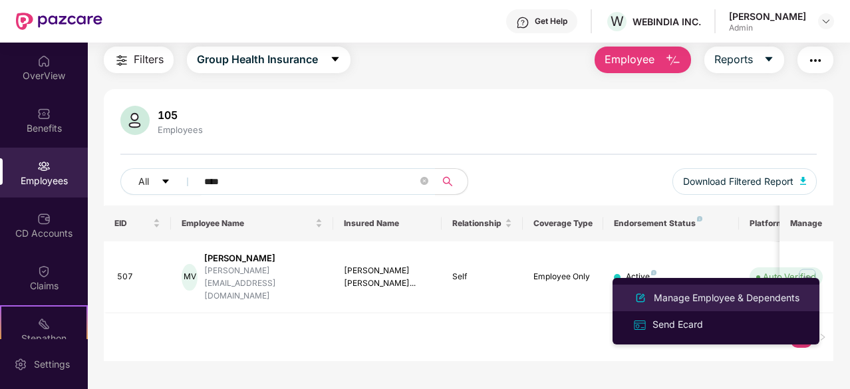
click at [698, 297] on div "Manage Employee & Dependents" at bounding box center [726, 298] width 151 height 15
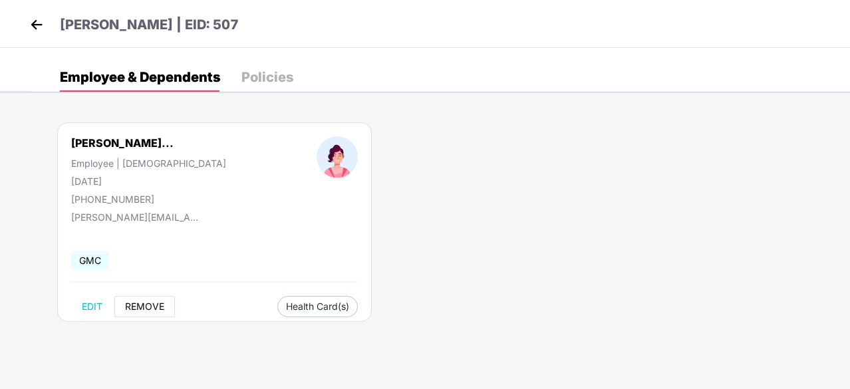
click at [140, 299] on button "REMOVE" at bounding box center [144, 306] width 61 height 21
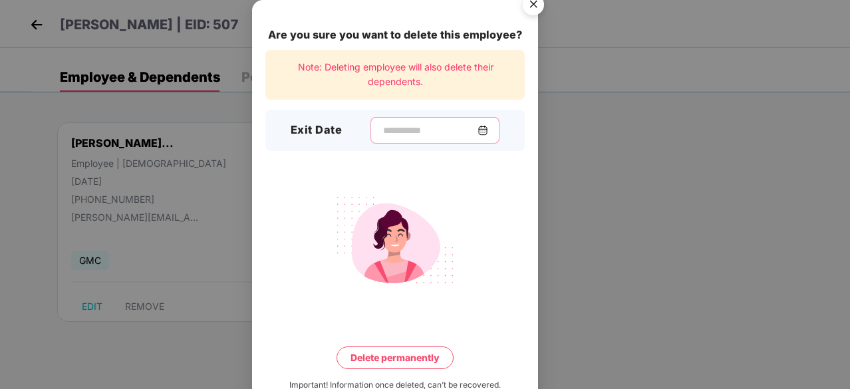
click at [427, 124] on input at bounding box center [430, 131] width 96 height 14
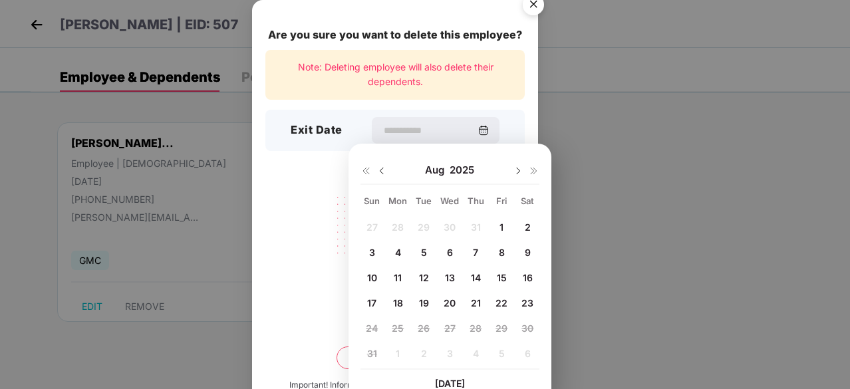
click at [503, 247] on span "8" at bounding box center [502, 252] width 6 height 11
type input "**********"
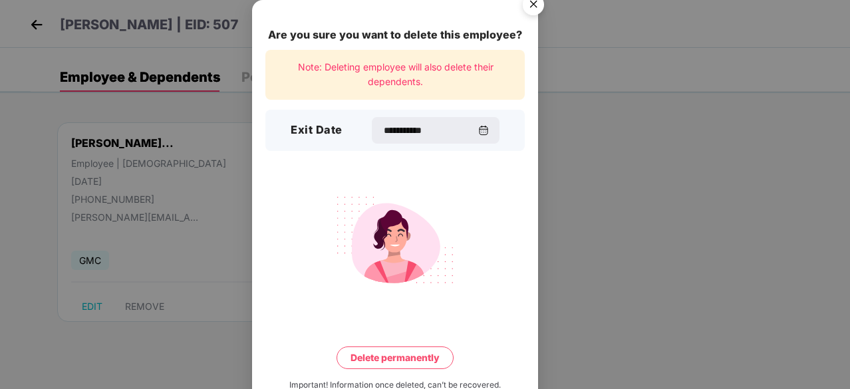
click at [422, 352] on button "Delete permanently" at bounding box center [395, 357] width 117 height 23
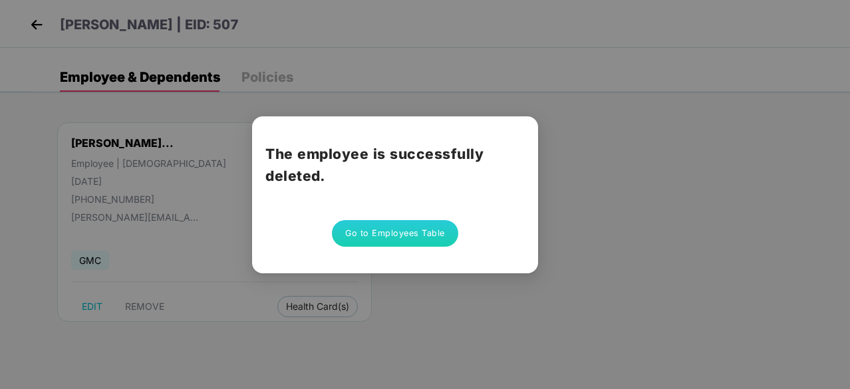
click at [370, 235] on button "Go to Employees Table" at bounding box center [395, 233] width 126 height 27
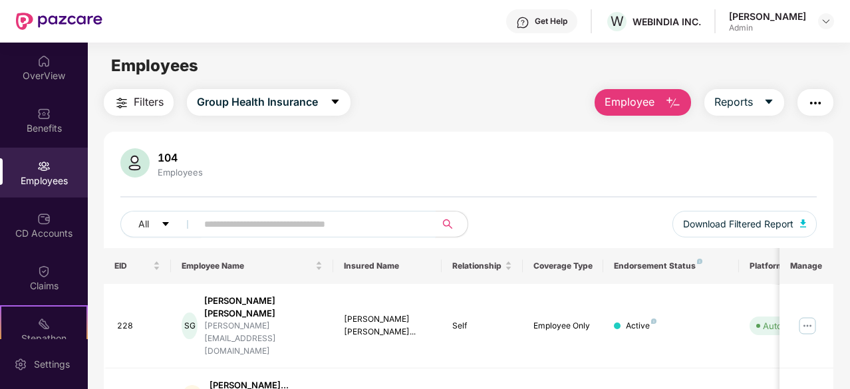
click at [221, 217] on input "text" at bounding box center [310, 224] width 213 height 20
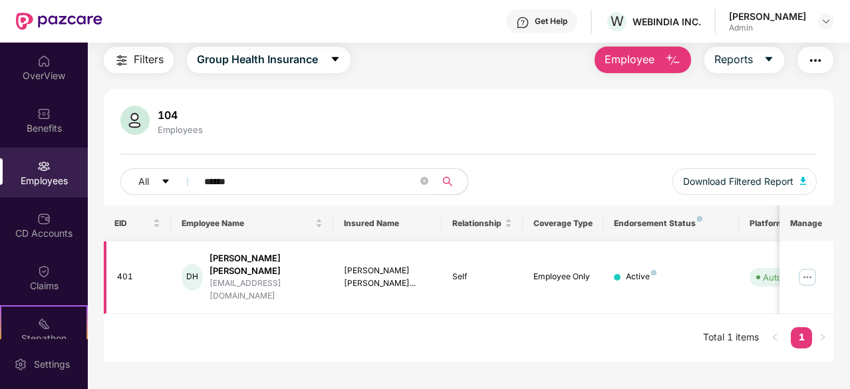
type input "******"
click at [805, 267] on img at bounding box center [807, 277] width 21 height 21
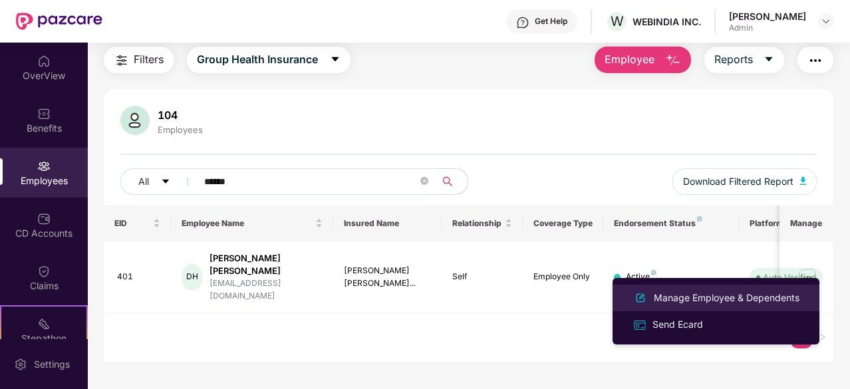
click at [677, 292] on div "Manage Employee & Dependents" at bounding box center [726, 298] width 151 height 15
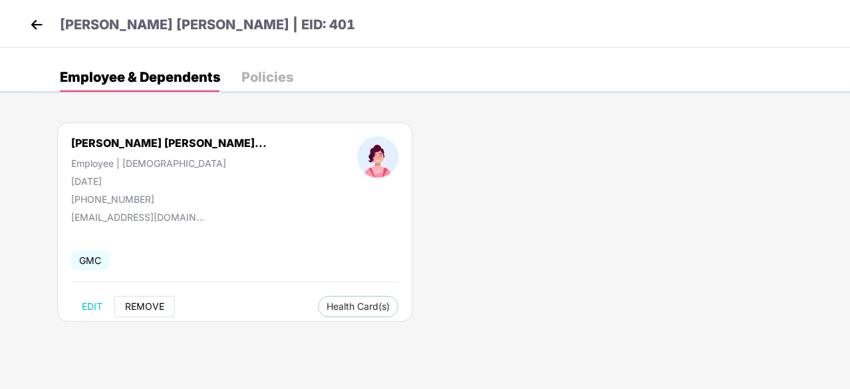
click at [150, 301] on span "REMOVE" at bounding box center [144, 306] width 39 height 11
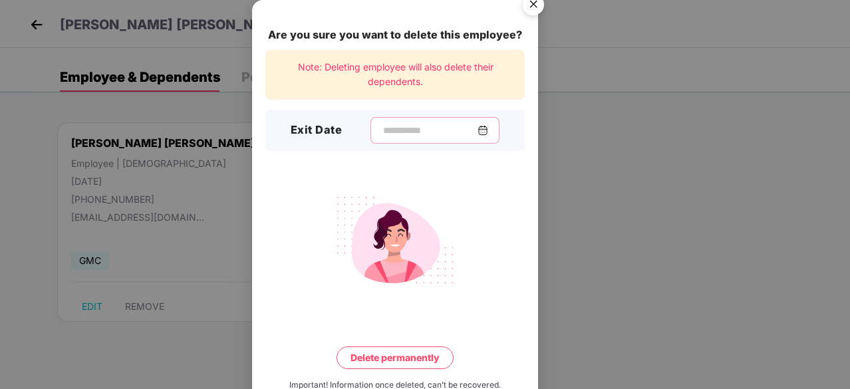
drag, startPoint x: 452, startPoint y: 133, endPoint x: 473, endPoint y: 132, distance: 20.6
click at [454, 133] on input at bounding box center [430, 131] width 96 height 14
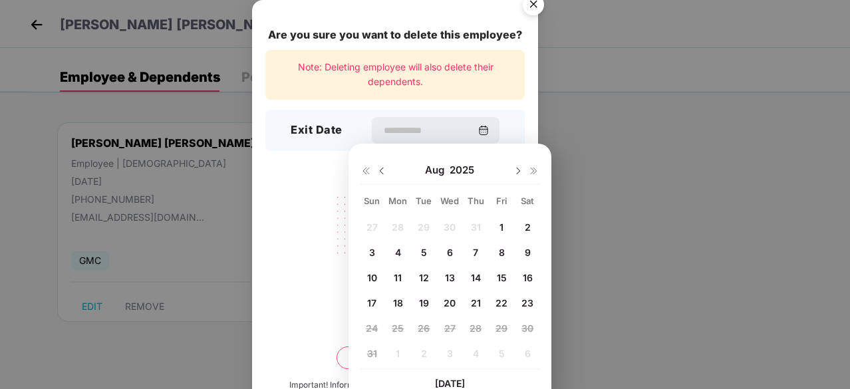
click at [474, 277] on span "14" at bounding box center [476, 277] width 10 height 11
type input "**********"
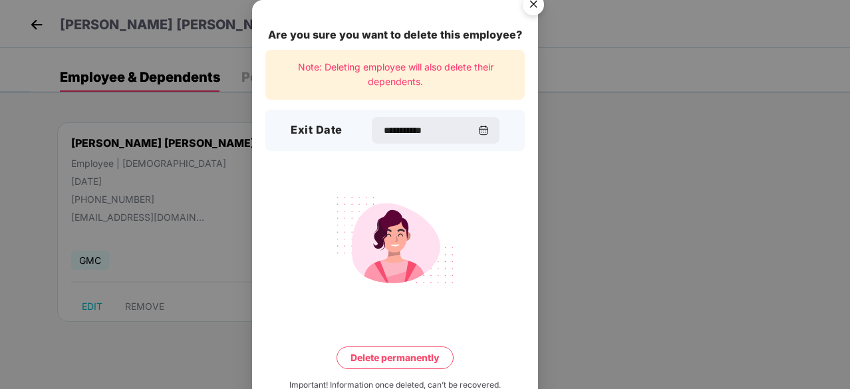
click at [422, 356] on button "Delete permanently" at bounding box center [395, 357] width 117 height 23
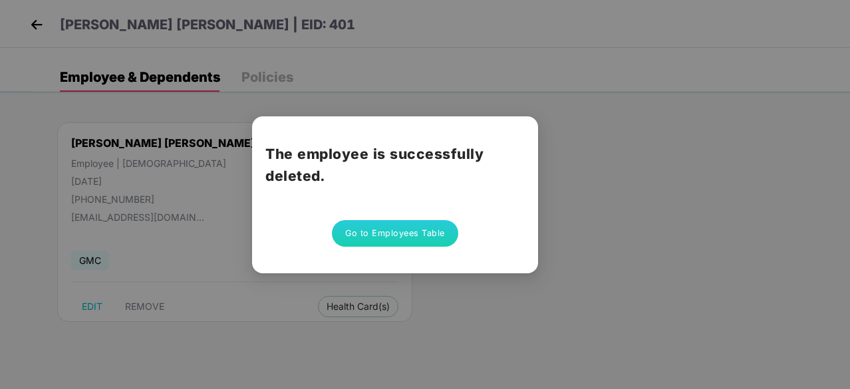
click at [414, 240] on button "Go to Employees Table" at bounding box center [395, 233] width 126 height 27
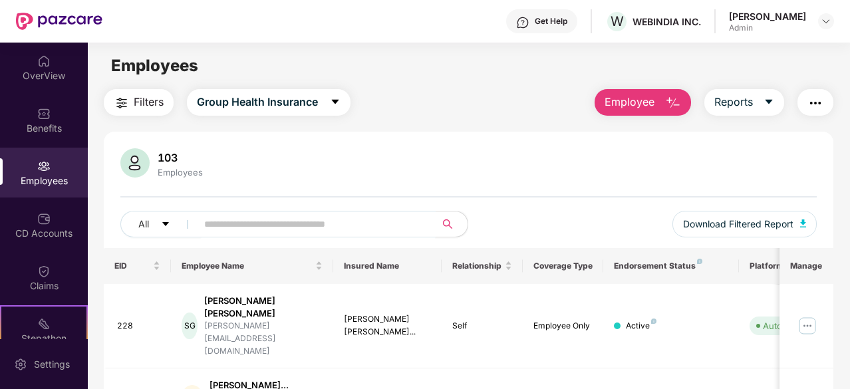
click at [275, 223] on input "text" at bounding box center [310, 224] width 213 height 20
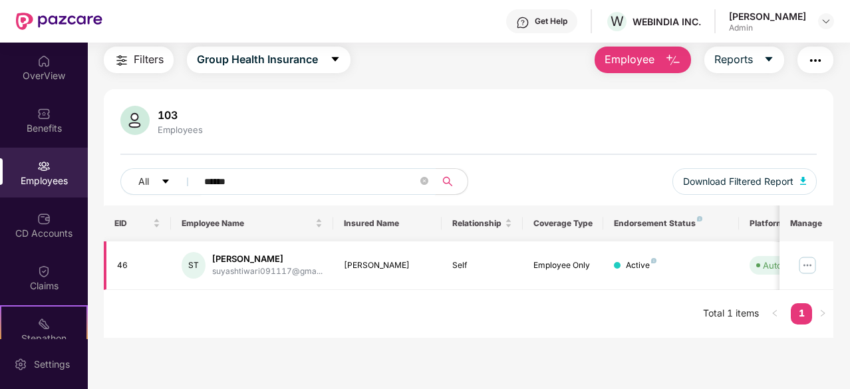
type input "******"
click at [807, 261] on img at bounding box center [807, 265] width 21 height 21
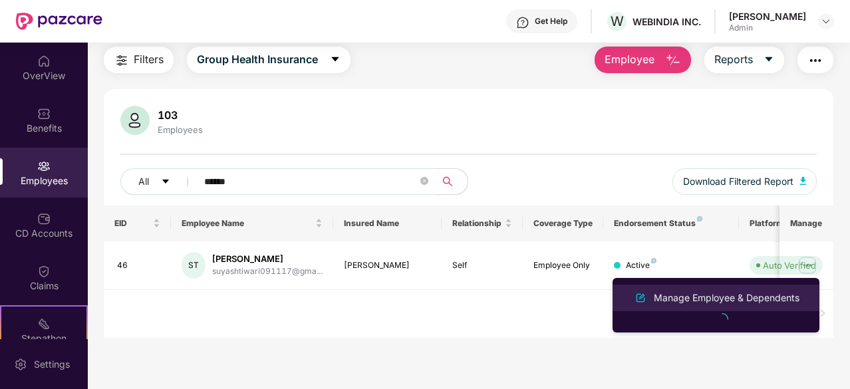
click at [724, 295] on div "Manage Employee & Dependents" at bounding box center [726, 298] width 151 height 15
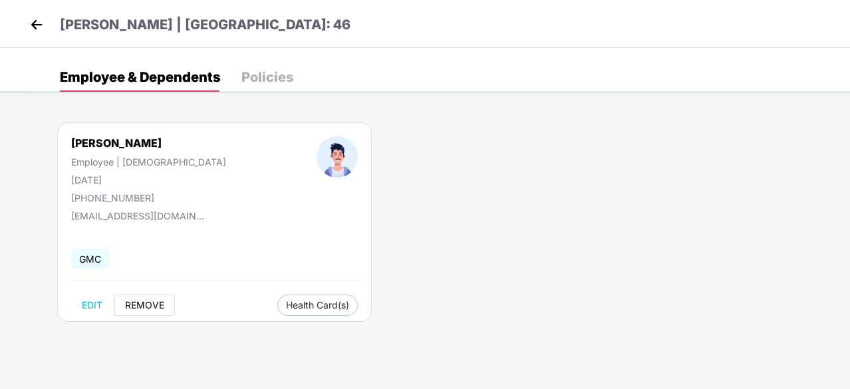
click at [132, 302] on span "REMOVE" at bounding box center [144, 305] width 39 height 11
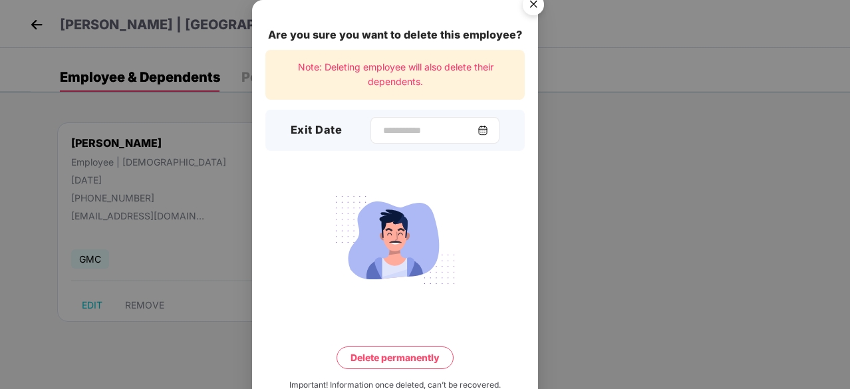
click at [484, 131] on img at bounding box center [483, 130] width 11 height 11
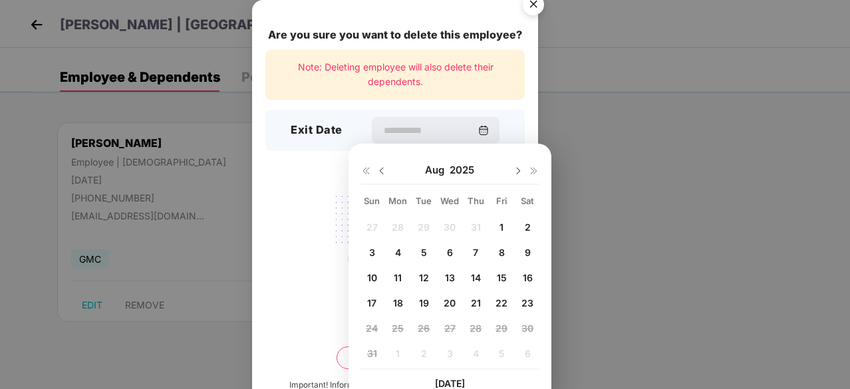
click at [396, 301] on span "18" at bounding box center [398, 302] width 10 height 11
type input "**********"
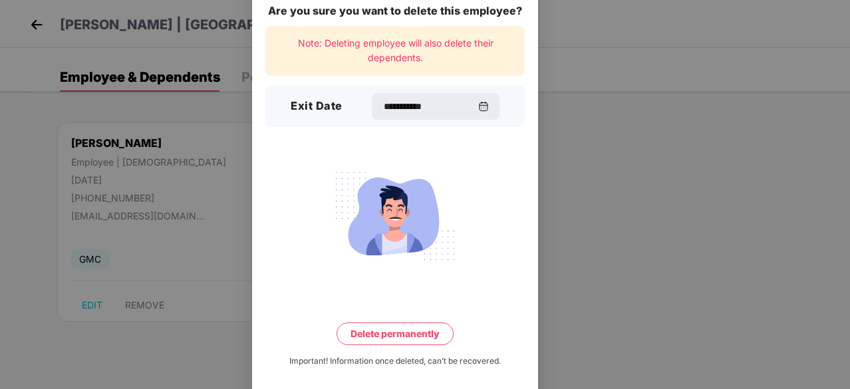
scroll to position [35, 0]
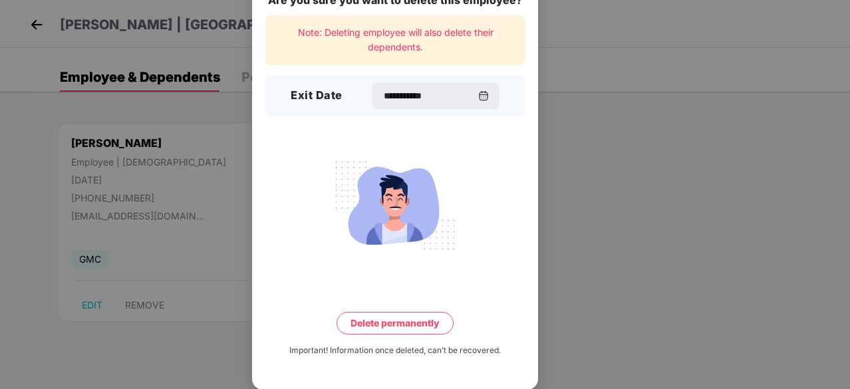
drag, startPoint x: 484, startPoint y: 141, endPoint x: 482, endPoint y: 123, distance: 18.1
drag, startPoint x: 482, startPoint y: 123, endPoint x: 408, endPoint y: 97, distance: 78.2
click at [408, 97] on input "**********" at bounding box center [430, 96] width 96 height 14
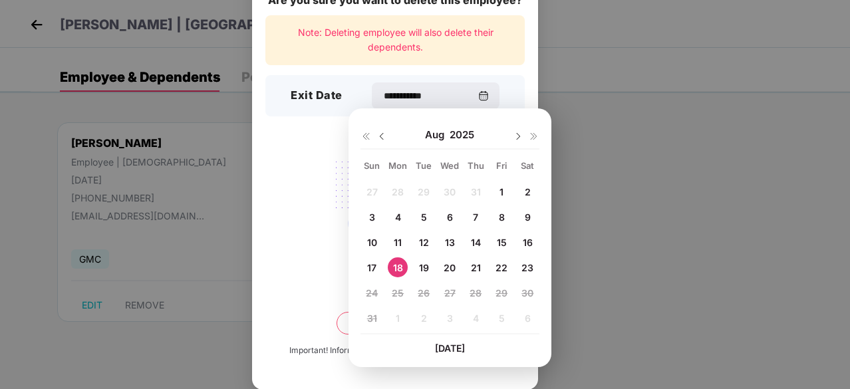
click at [396, 269] on span "18" at bounding box center [398, 267] width 10 height 11
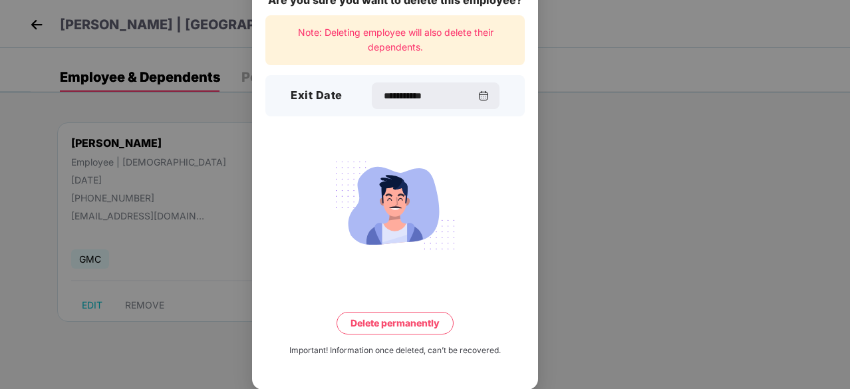
click at [396, 319] on button "Delete permanently" at bounding box center [395, 323] width 117 height 23
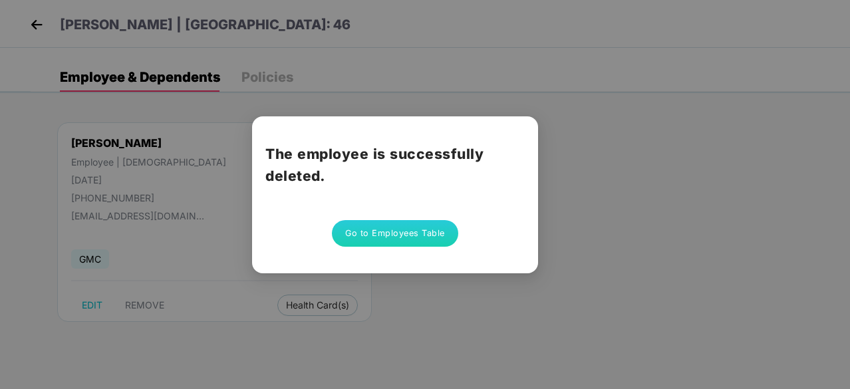
click at [422, 237] on button "Go to Employees Table" at bounding box center [395, 233] width 126 height 27
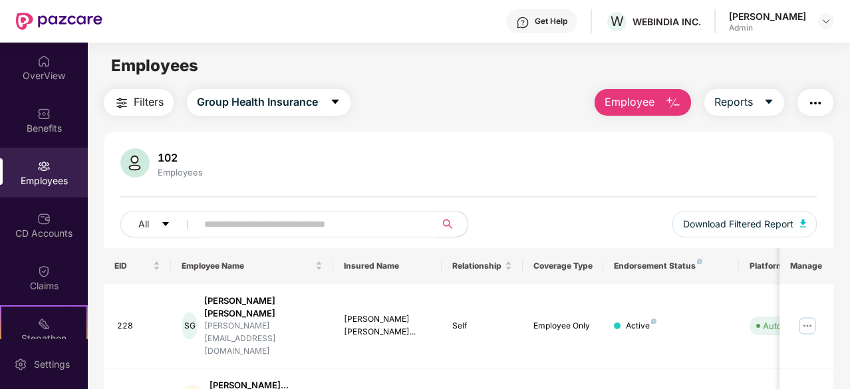
click at [366, 220] on input "text" at bounding box center [310, 224] width 213 height 20
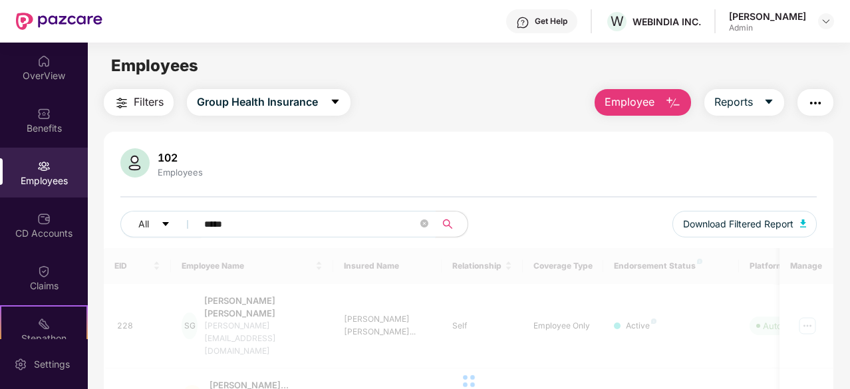
scroll to position [133, 0]
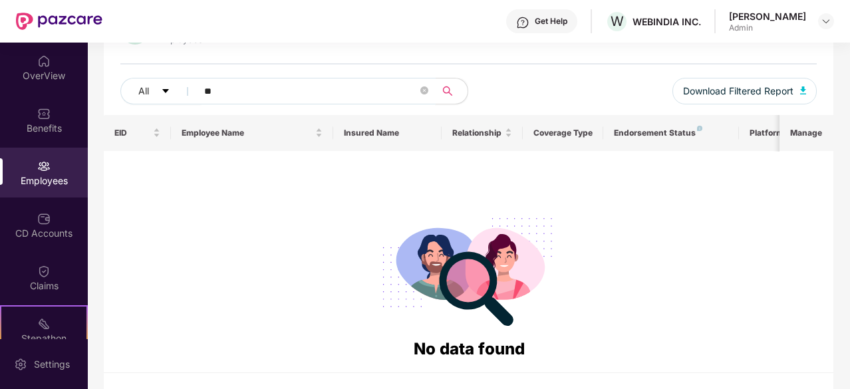
type input "*"
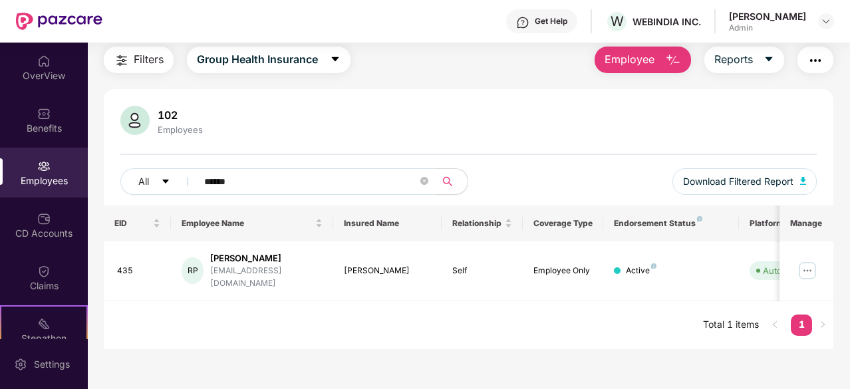
scroll to position [43, 0]
type input "******"
click at [803, 260] on img at bounding box center [807, 270] width 21 height 21
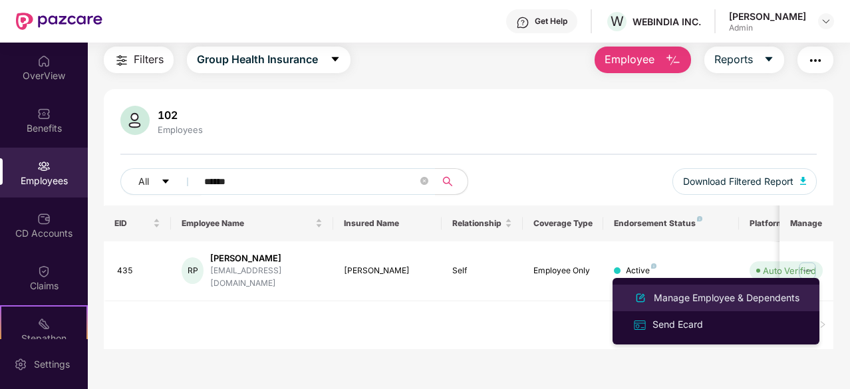
click at [732, 293] on div "Manage Employee & Dependents" at bounding box center [726, 298] width 151 height 15
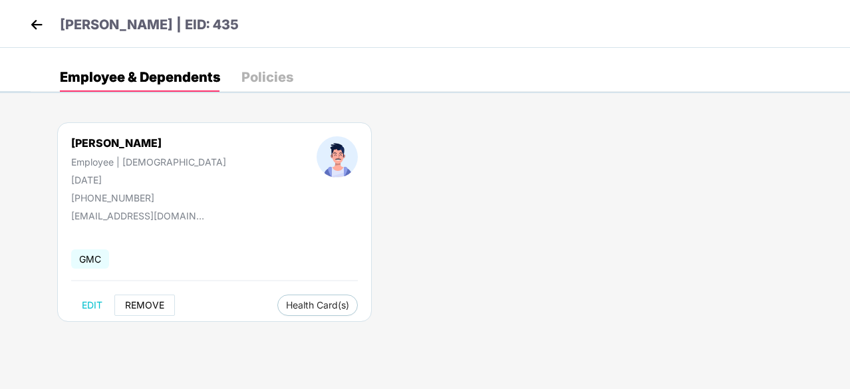
click at [143, 305] on span "REMOVE" at bounding box center [144, 305] width 39 height 11
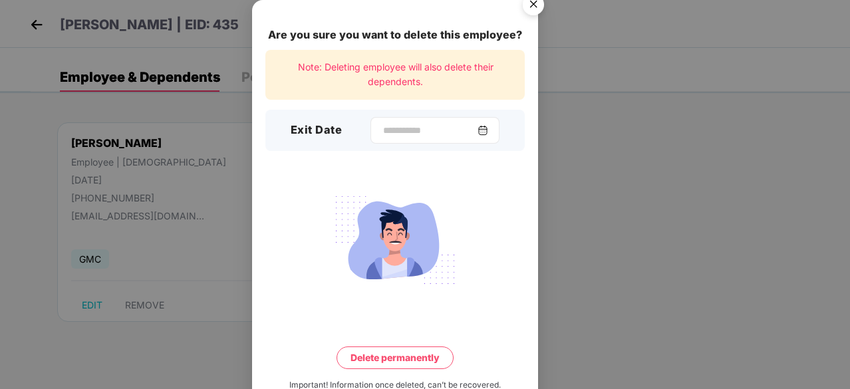
click at [488, 126] on img at bounding box center [483, 130] width 11 height 11
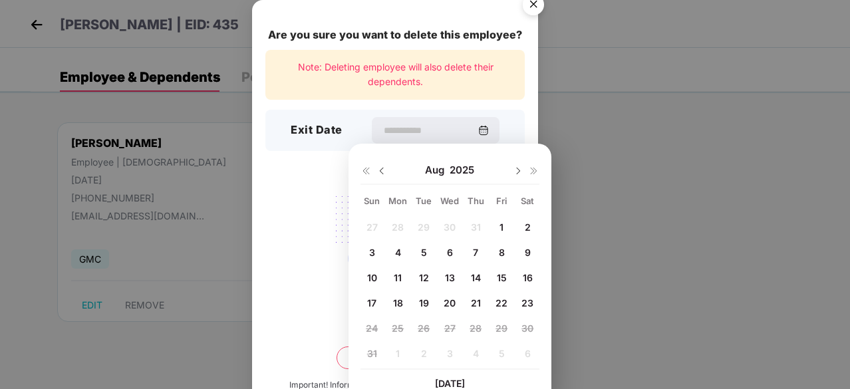
click at [398, 298] on span "18" at bounding box center [398, 302] width 10 height 11
type input "**********"
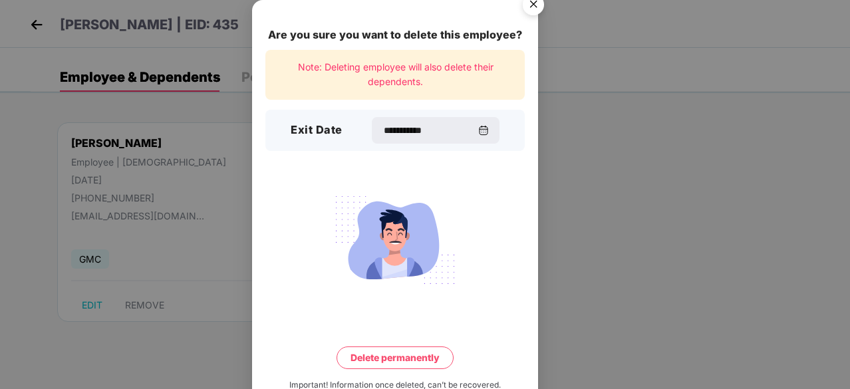
click at [383, 366] on button "Delete permanently" at bounding box center [395, 357] width 117 height 23
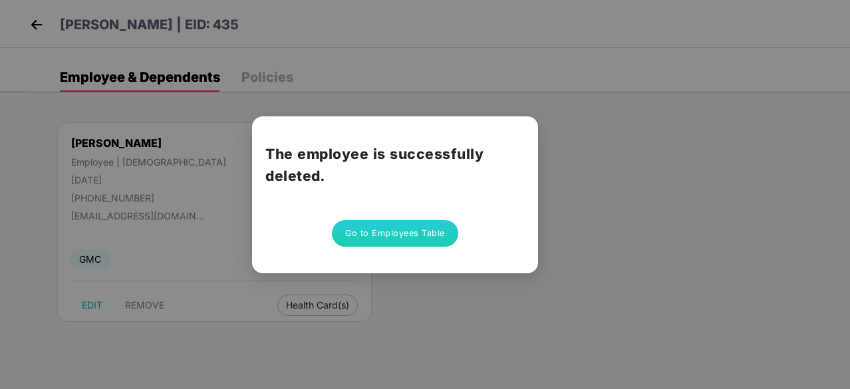
click at [405, 241] on button "Go to Employees Table" at bounding box center [395, 233] width 126 height 27
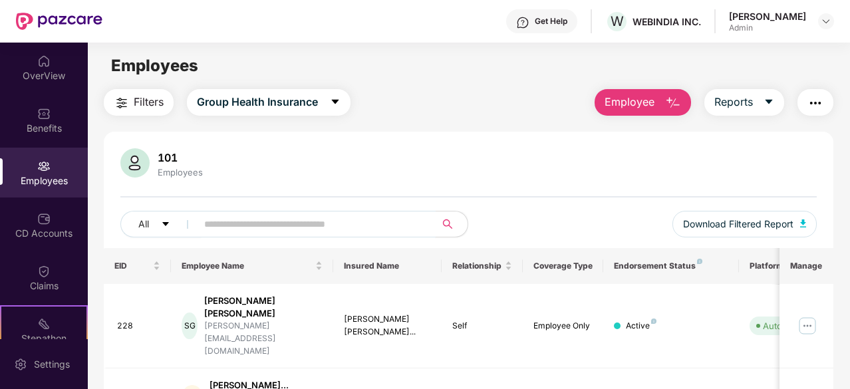
click at [309, 228] on input "text" at bounding box center [310, 224] width 213 height 20
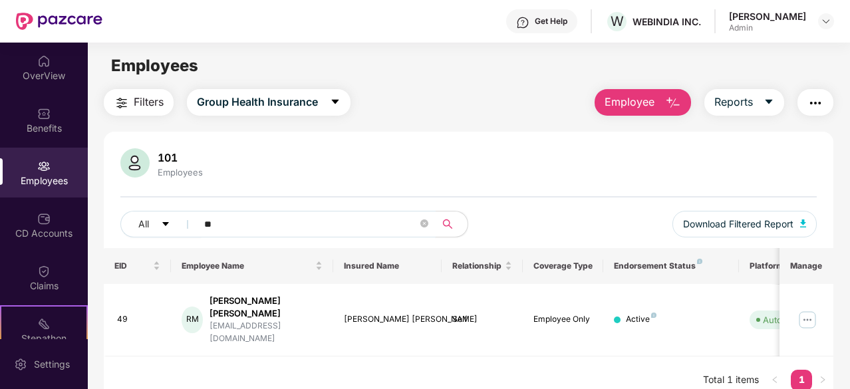
type input "*"
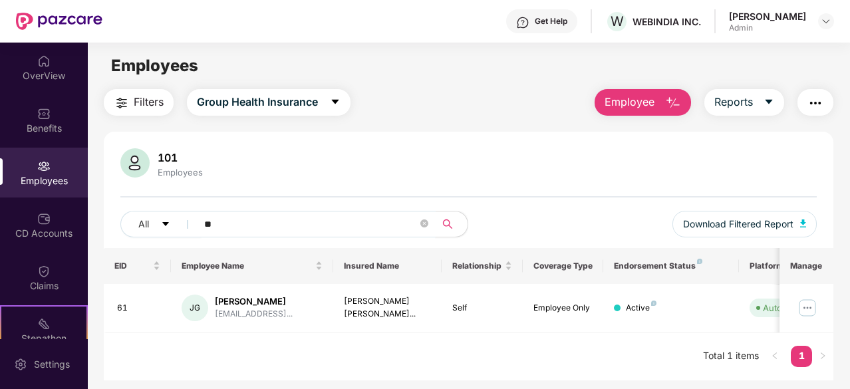
click at [309, 228] on input "**" at bounding box center [310, 224] width 213 height 20
type input "***"
click at [428, 225] on span "***" at bounding box center [311, 224] width 247 height 27
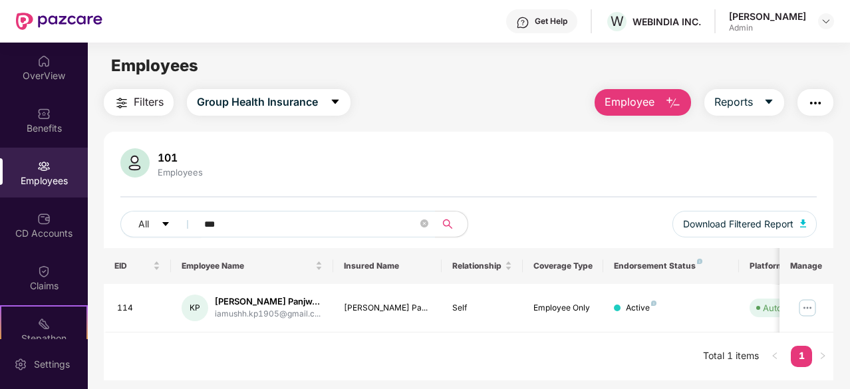
click at [820, 113] on button "button" at bounding box center [815, 102] width 36 height 27
click at [544, 119] on div "Filters Group Health Insurance Employee Reports 101 Employees All *** Download …" at bounding box center [469, 234] width 730 height 291
click at [61, 82] on div "OverView" at bounding box center [44, 68] width 88 height 50
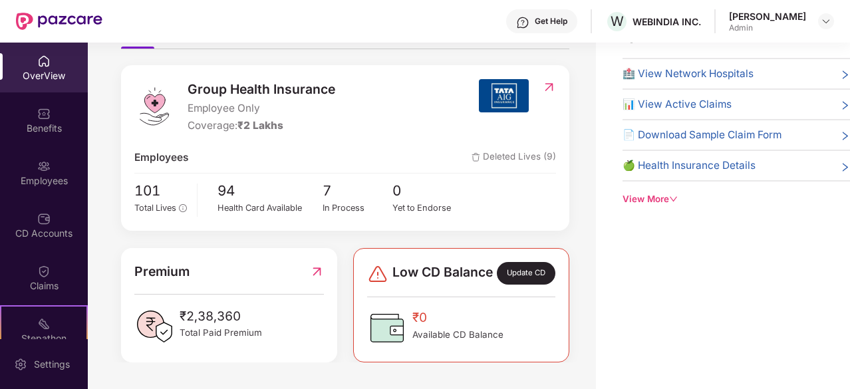
scroll to position [0, 0]
